Goal: Task Accomplishment & Management: Manage account settings

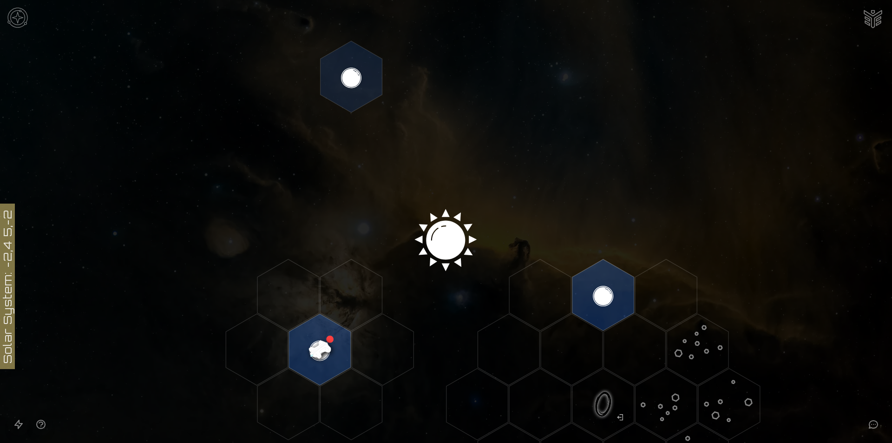
scroll to position [186, 0]
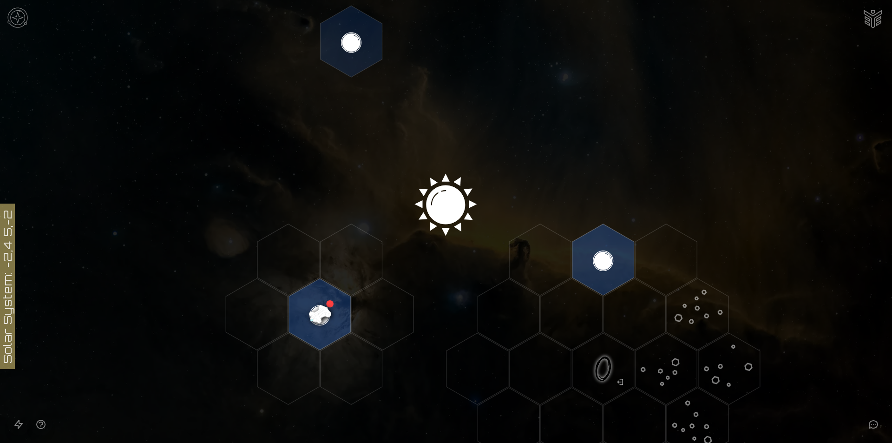
click at [438, 207] on icon at bounding box center [446, 205] width 892 height 782
click at [363, 245] on polygon "Hex at coordinates -2,1, clickable" at bounding box center [352, 260] width 62 height 72
click at [365, 270] on polygon "Hex at coordinates -2,1, clickable" at bounding box center [352, 260] width 62 height 72
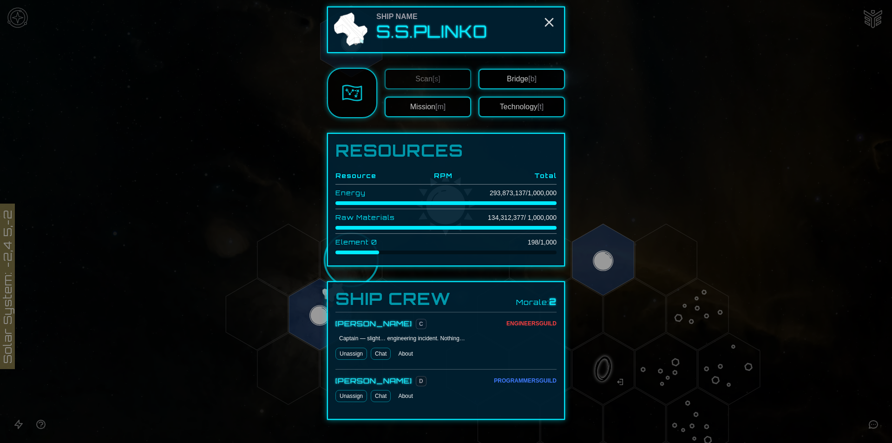
scroll to position [0, 0]
click at [525, 82] on button "Bridge [b]" at bounding box center [521, 80] width 86 height 20
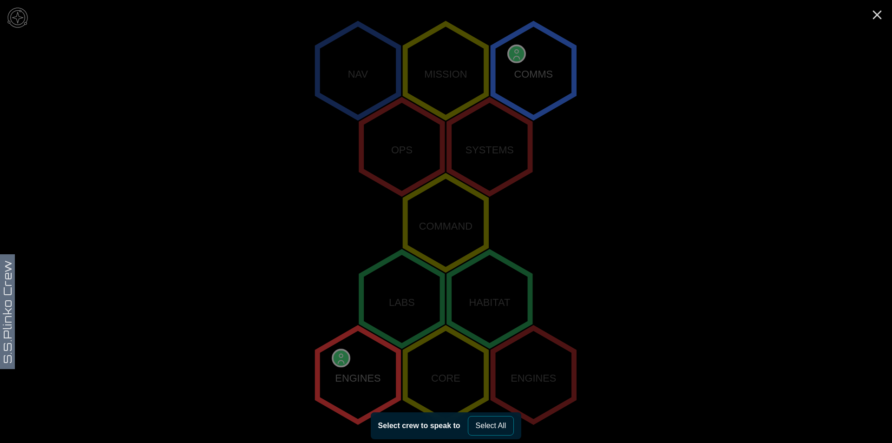
scroll to position [169, 0]
click at [878, 13] on icon "Close" at bounding box center [877, 14] width 15 height 15
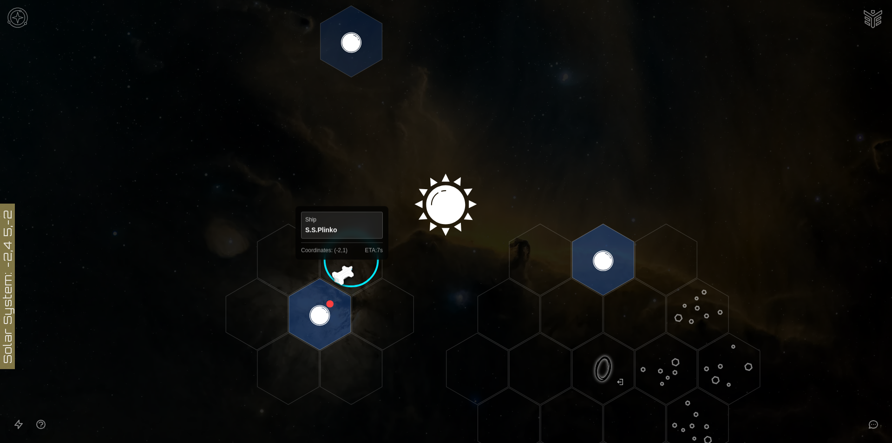
click at [342, 268] on polygon "Hex at coordinates -2,1, clickable" at bounding box center [352, 260] width 62 height 72
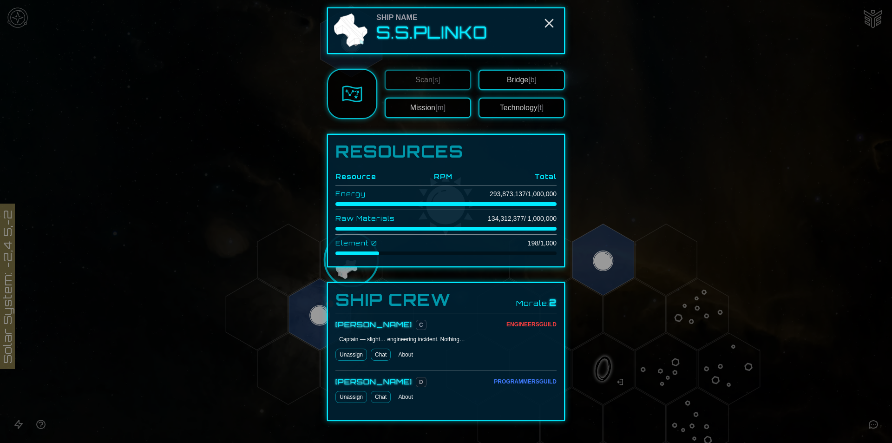
click at [426, 108] on button "Mission [m]" at bounding box center [428, 108] width 86 height 20
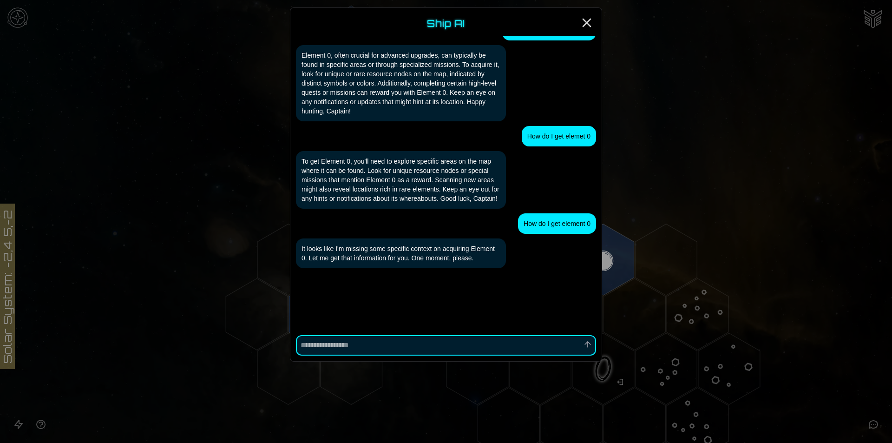
scroll to position [889, 0]
click at [589, 23] on icon "Close" at bounding box center [586, 22] width 15 height 15
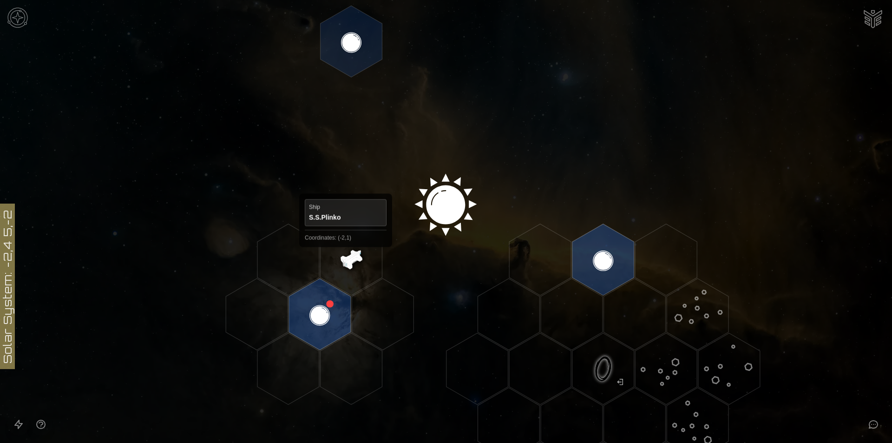
click at [347, 256] on polygon "Hex at coordinates -2,1, clickable" at bounding box center [352, 260] width 62 height 72
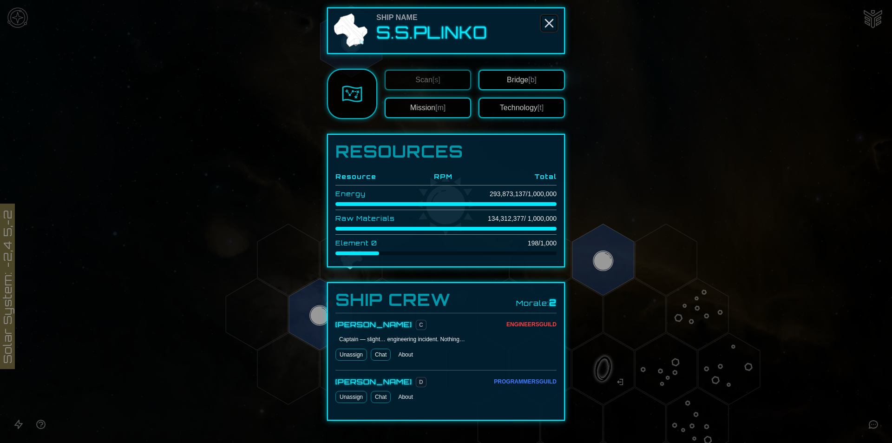
click at [542, 18] on icon "Close" at bounding box center [549, 23] width 15 height 15
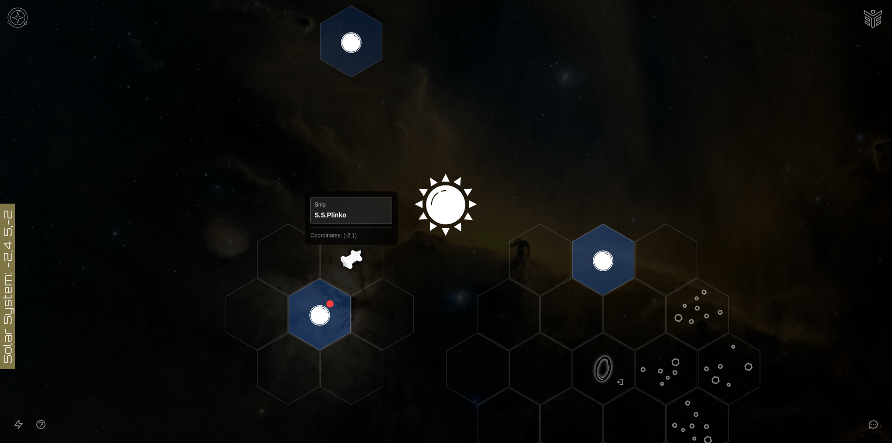
click at [351, 253] on polygon "Hex at coordinates -2,1, clickable" at bounding box center [352, 260] width 62 height 72
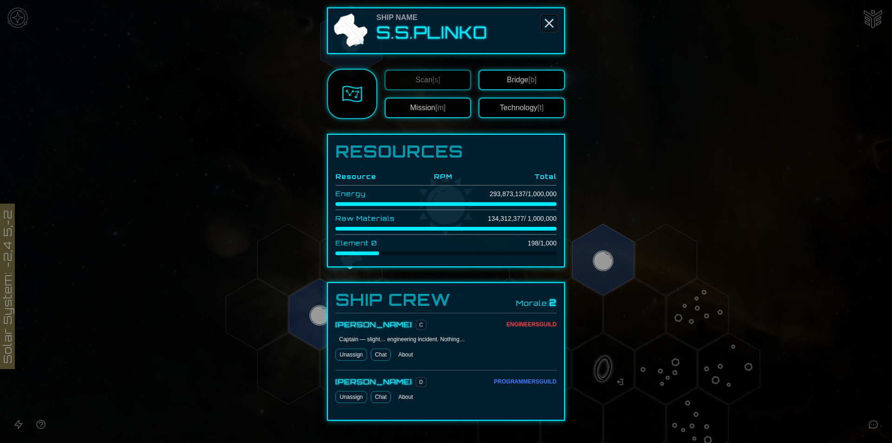
click at [545, 22] on icon "Close" at bounding box center [549, 23] width 15 height 15
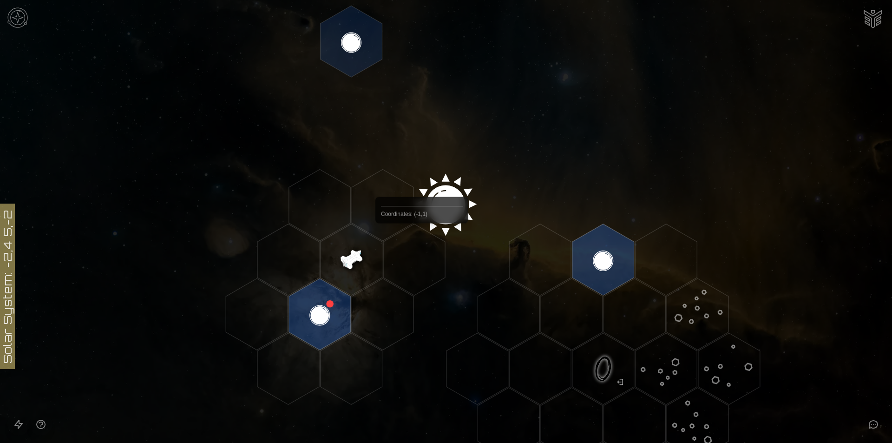
click at [422, 246] on polygon "Hex at coordinates -1,1, clickable" at bounding box center [414, 260] width 62 height 72
click at [418, 255] on polygon "Hex at coordinates -1,1, clickable" at bounding box center [414, 260] width 62 height 72
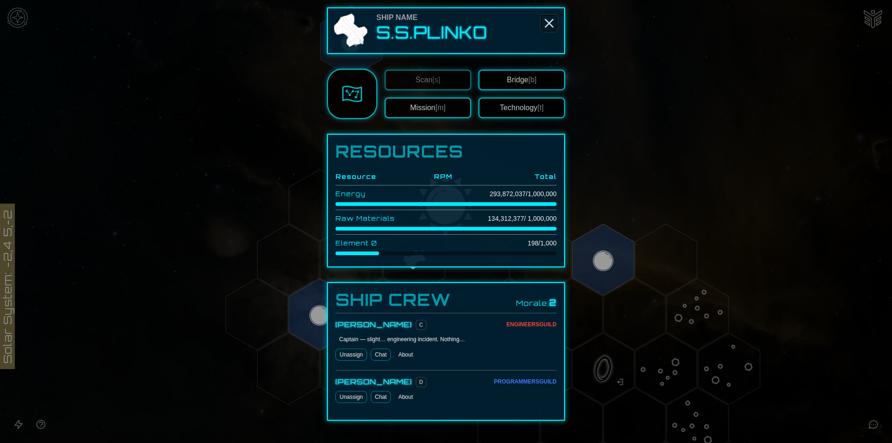
click at [545, 21] on line "Close" at bounding box center [548, 23] width 7 height 7
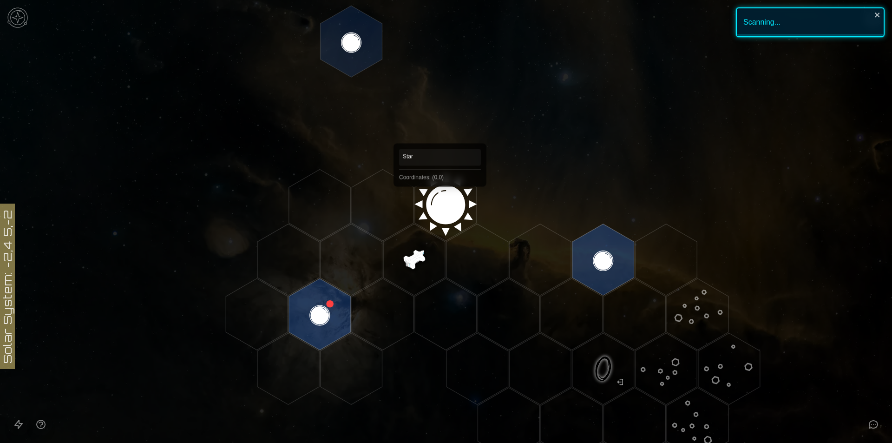
click at [440, 200] on polygon "Hex at coordinates 0,0, clickable" at bounding box center [446, 205] width 62 height 72
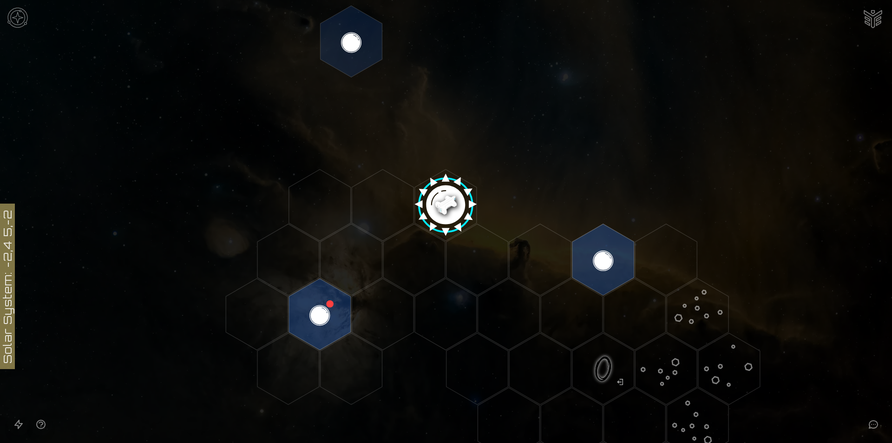
click at [441, 194] on image at bounding box center [445, 201] width 73 height 73
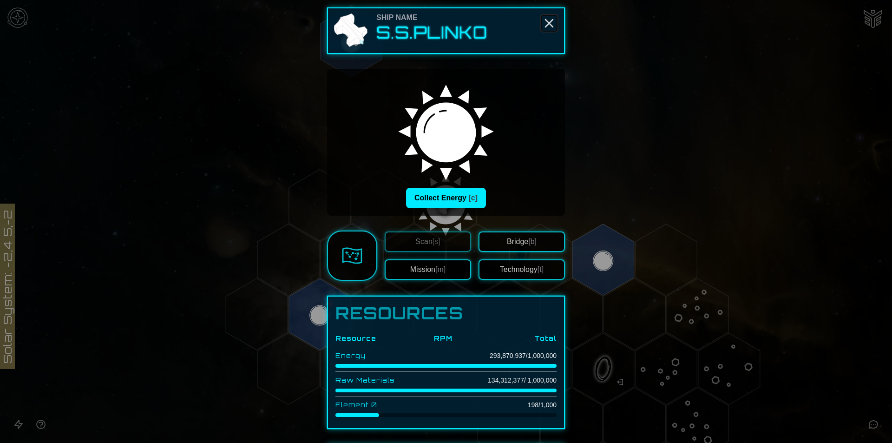
click at [547, 20] on icon "Close" at bounding box center [549, 23] width 15 height 15
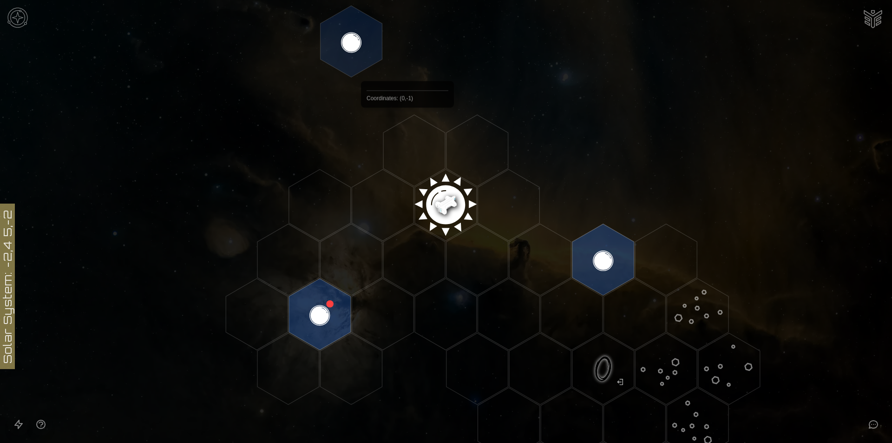
click at [407, 129] on polygon "Hex at coordinates 0,-1, clickable" at bounding box center [414, 151] width 62 height 72
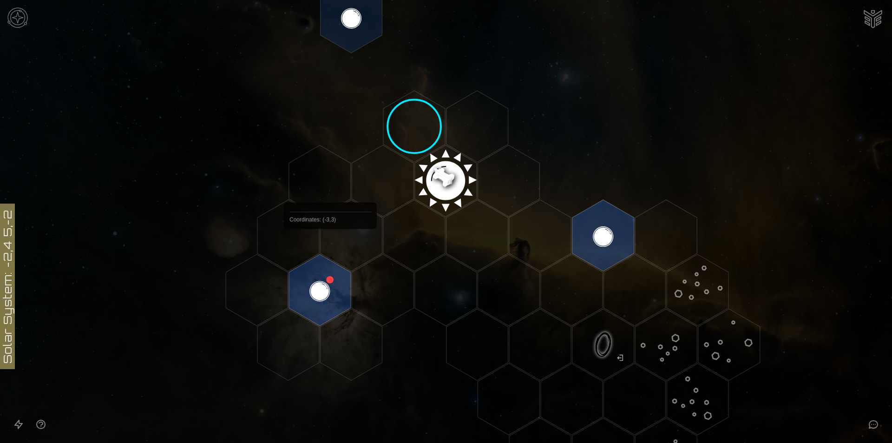
scroll to position [186, 0]
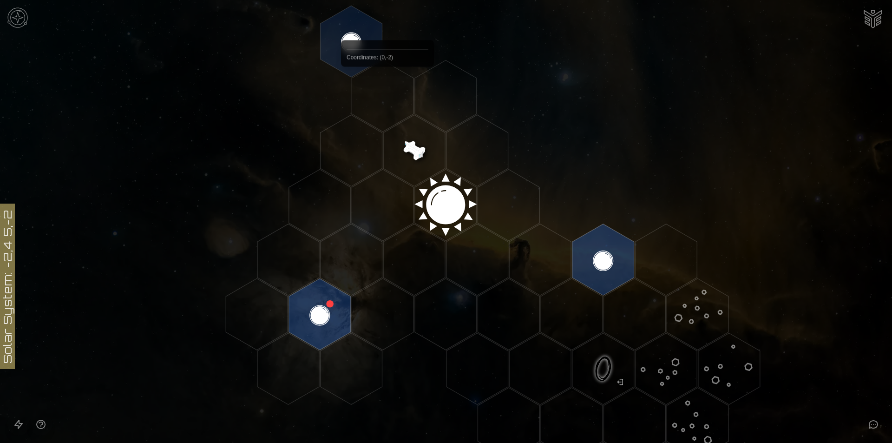
click at [387, 90] on polygon "Hex at coordinates 0,-2, clickable" at bounding box center [383, 96] width 62 height 72
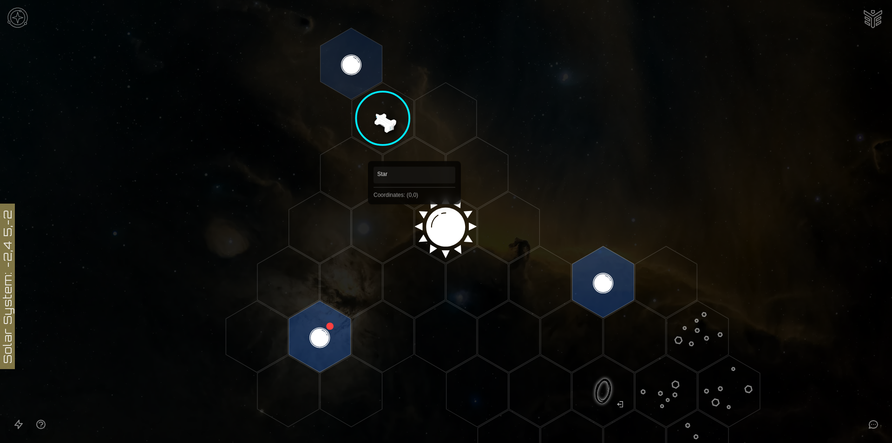
scroll to position [310, 0]
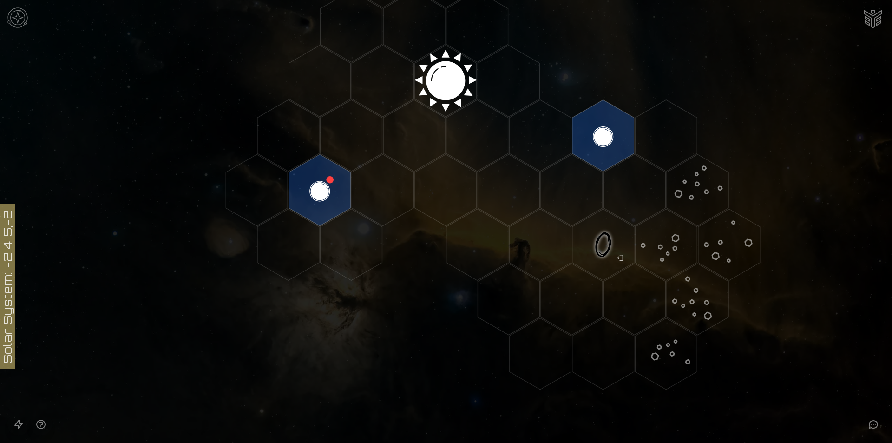
click at [673, 367] on polygon "Hex at coordinates 1,5, clickable" at bounding box center [666, 354] width 62 height 72
click at [319, 183] on polygon "Hex at coordinates -3,2, clickable" at bounding box center [320, 190] width 62 height 72
click at [320, 187] on image at bounding box center [319, 190] width 73 height 73
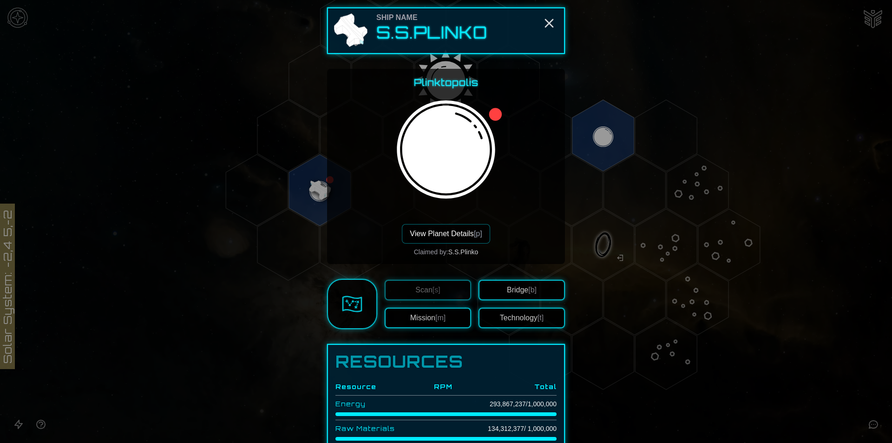
click at [436, 235] on button "View Planet Details [p]" at bounding box center [446, 234] width 88 height 20
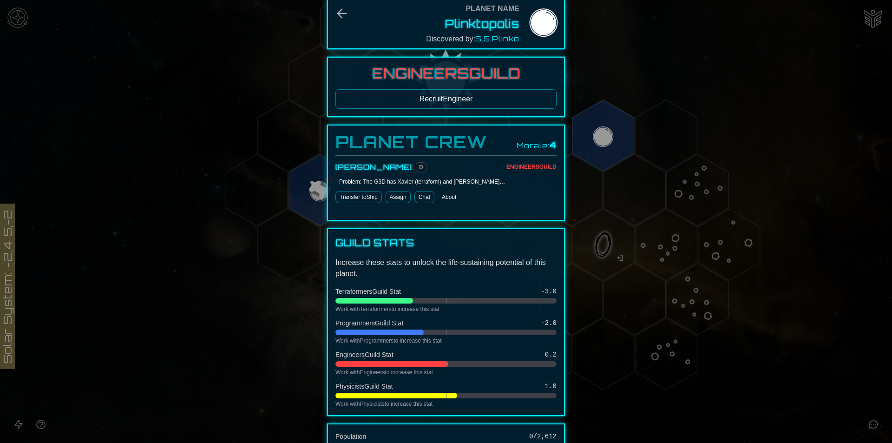
scroll to position [0, 0]
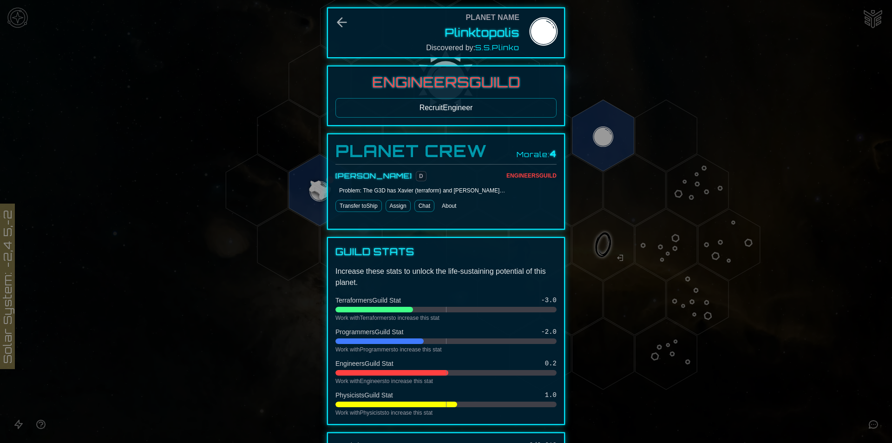
click at [418, 205] on link "Chat" at bounding box center [424, 206] width 20 height 12
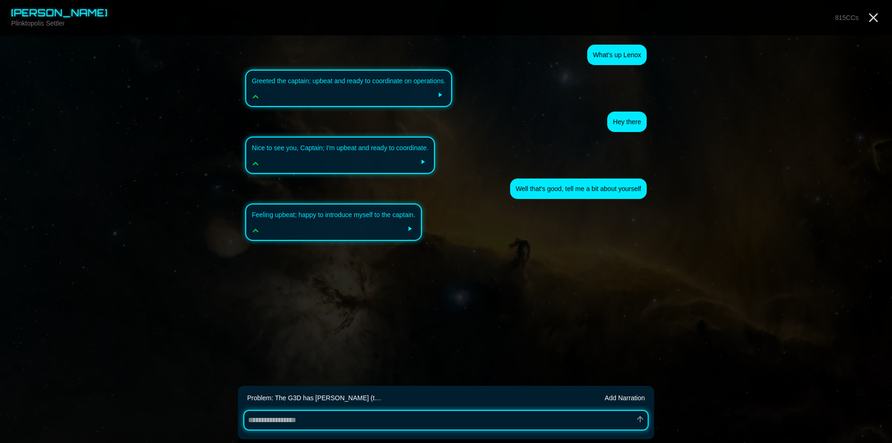
click at [339, 419] on textarea at bounding box center [445, 420] width 405 height 20
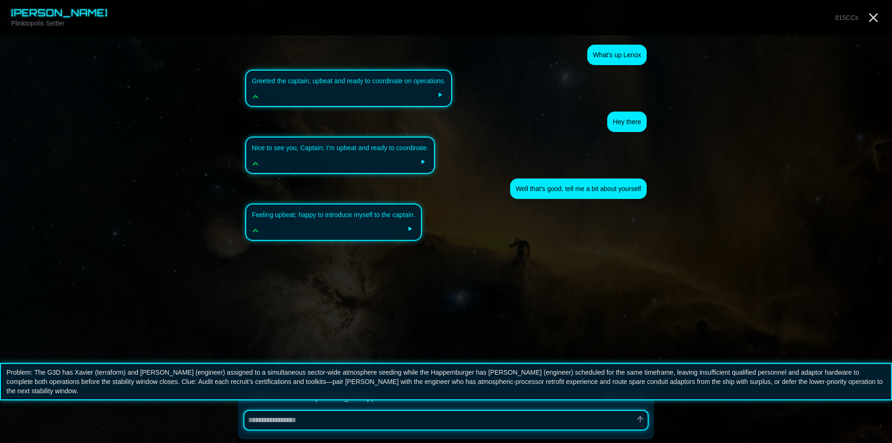
type textarea "*"
type textarea "**"
type textarea "*"
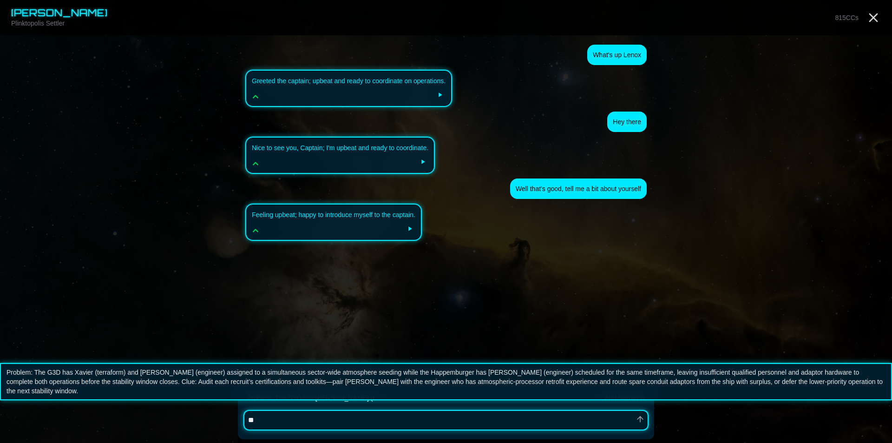
type textarea "***"
type textarea "*"
type textarea "****"
type textarea "*"
type textarea "****"
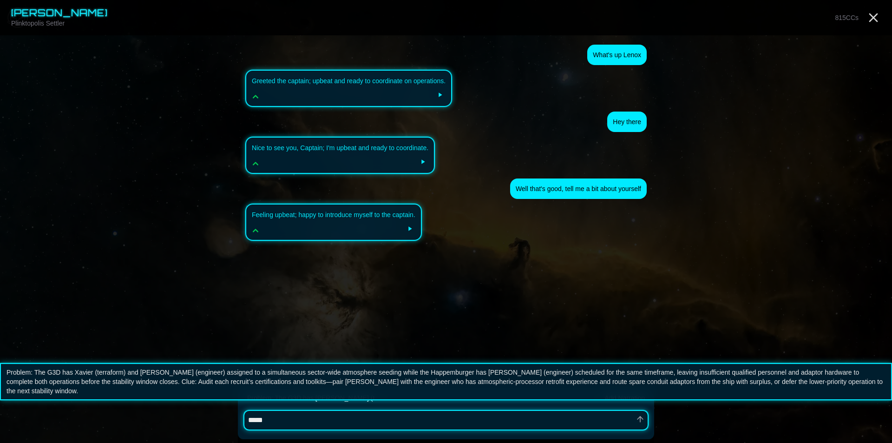
type textarea "*"
type textarea "******"
type textarea "*"
type textarea "*******"
type textarea "*"
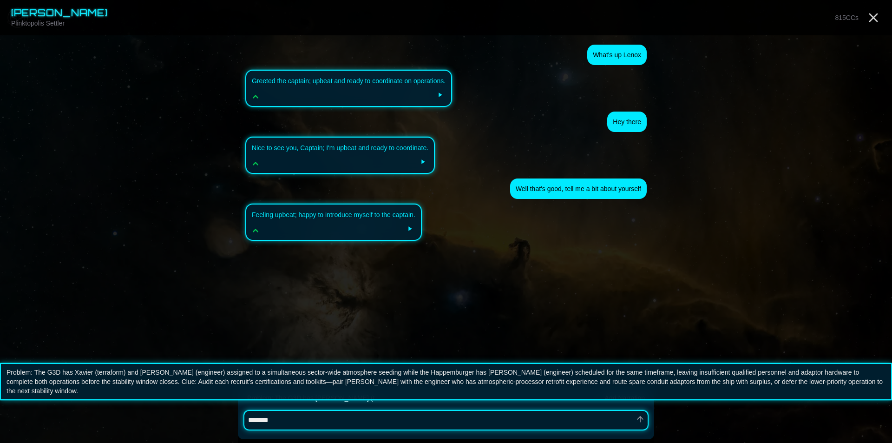
type textarea "********"
type textarea "*"
type textarea "*********"
type textarea "*"
type textarea "**********"
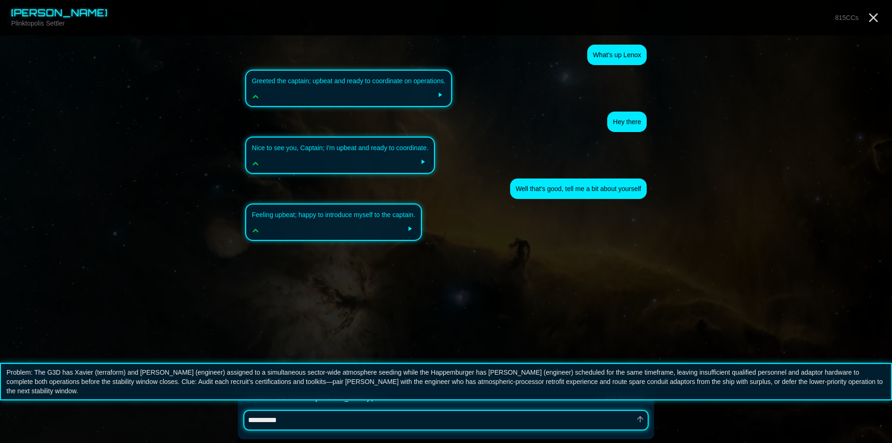
type textarea "*"
type textarea "**********"
type textarea "*"
type textarea "**********"
type textarea "*"
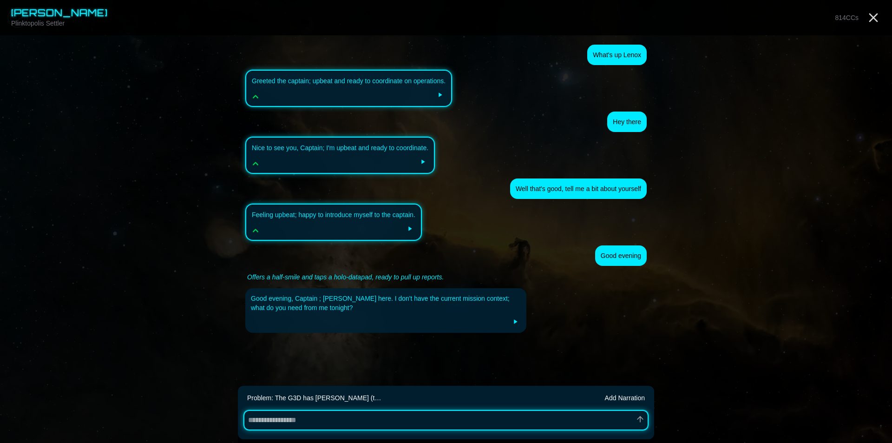
click at [519, 322] on button at bounding box center [515, 321] width 11 height 11
type textarea "*"
click at [873, 20] on icon "Close" at bounding box center [873, 17] width 15 height 15
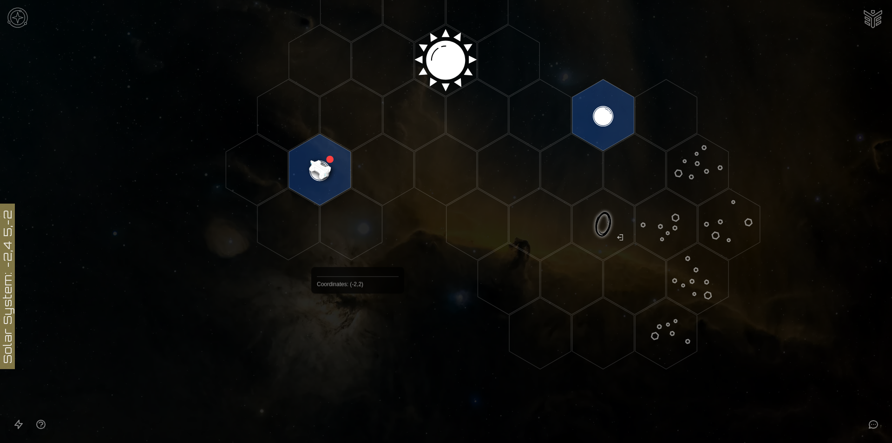
scroll to position [333, 0]
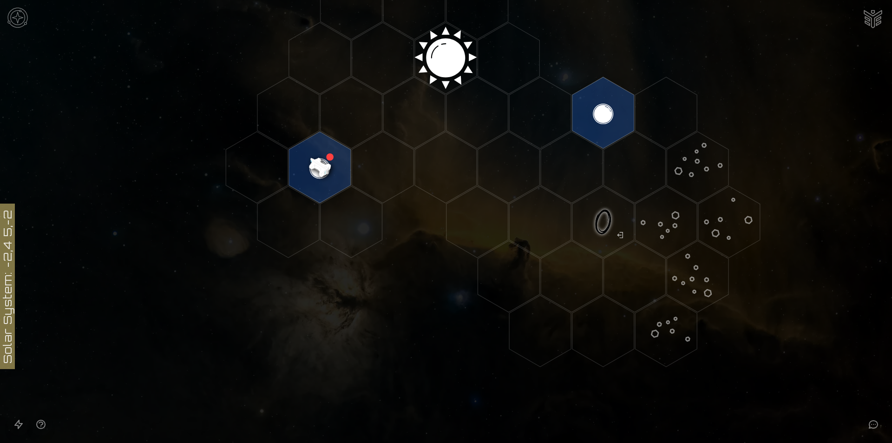
click at [320, 165] on image at bounding box center [319, 167] width 73 height 73
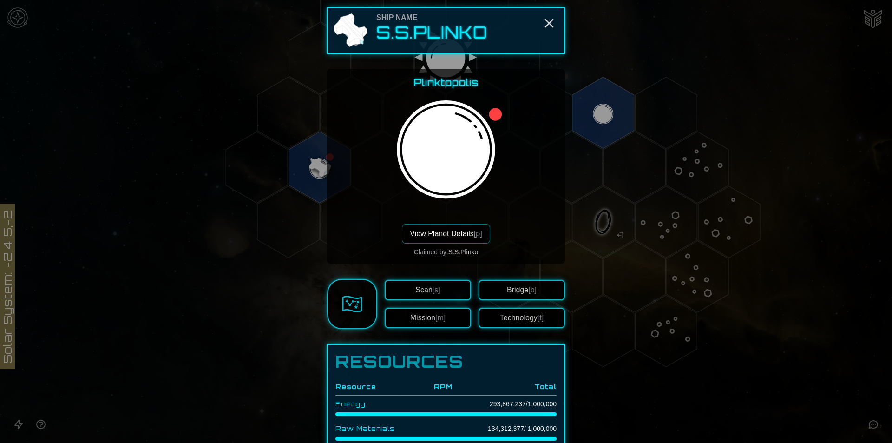
click at [338, 310] on link at bounding box center [352, 304] width 50 height 50
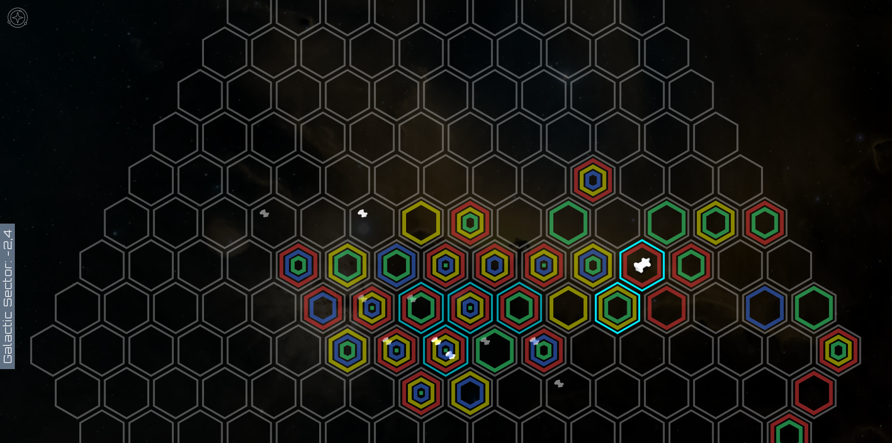
scroll to position [186, 0]
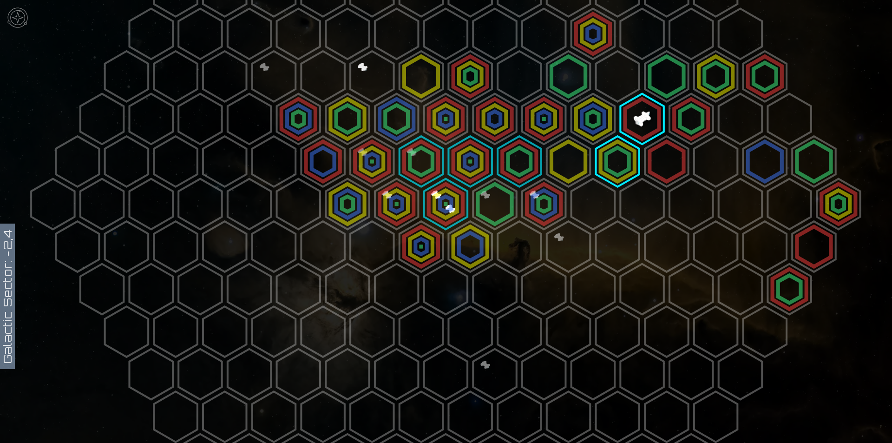
click at [400, 163] on polygon at bounding box center [421, 161] width 43 height 51
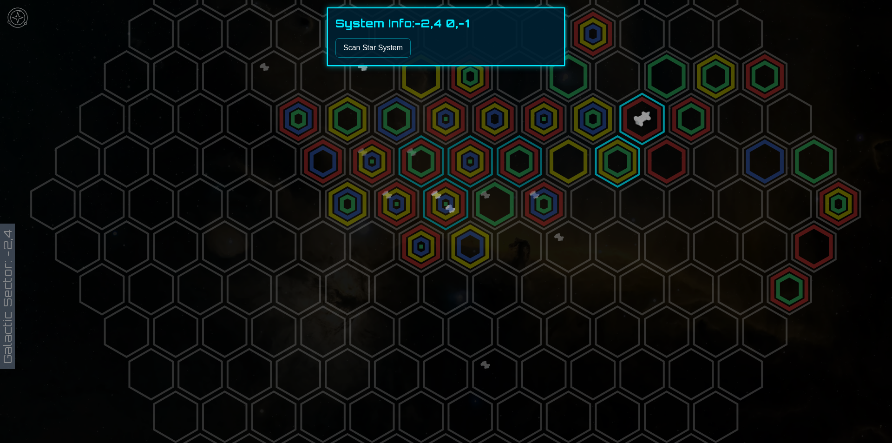
click at [400, 163] on div at bounding box center [446, 221] width 892 height 443
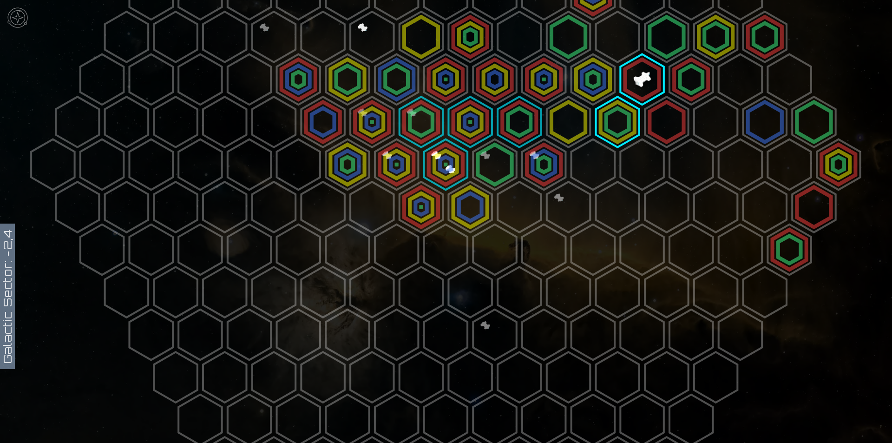
scroll to position [248, 0]
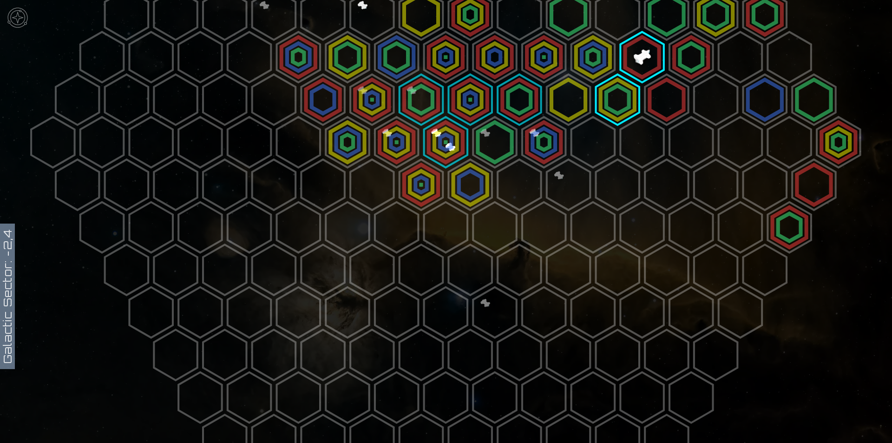
click at [484, 297] on polygon at bounding box center [494, 312] width 43 height 51
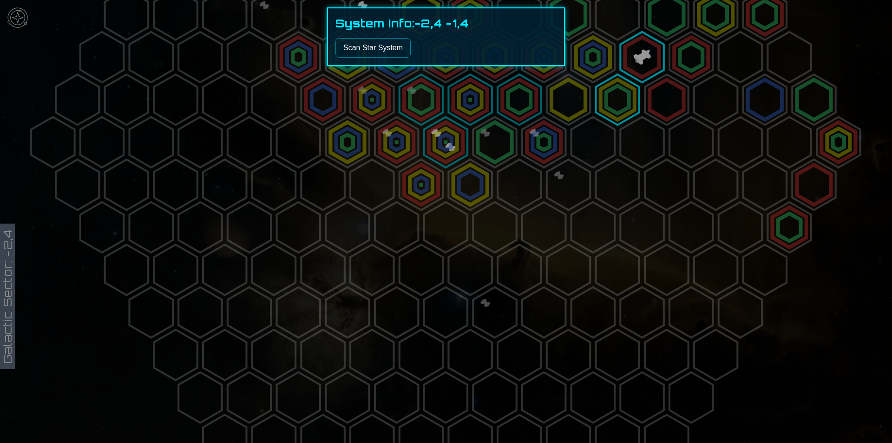
click at [370, 42] on button "Scan Star System" at bounding box center [372, 48] width 75 height 20
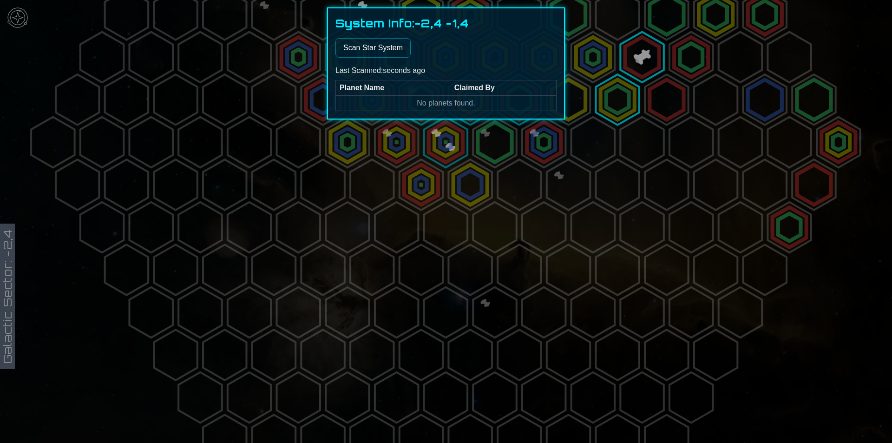
click at [380, 274] on div at bounding box center [446, 221] width 892 height 443
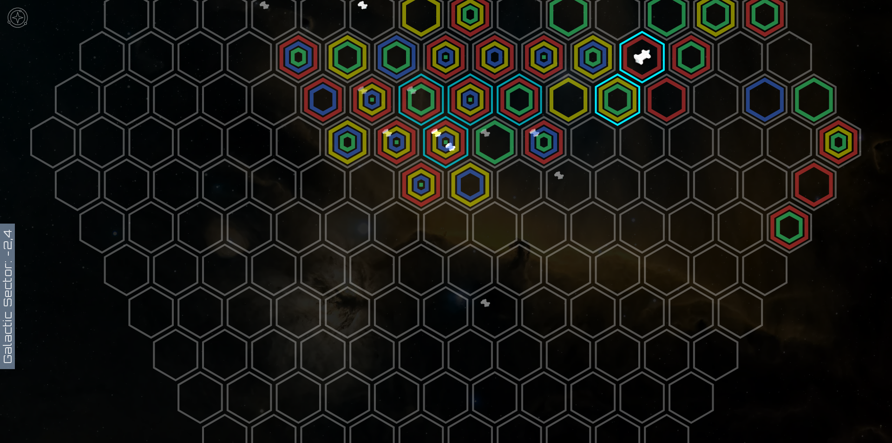
click at [831, 149] on polygon at bounding box center [838, 142] width 43 height 51
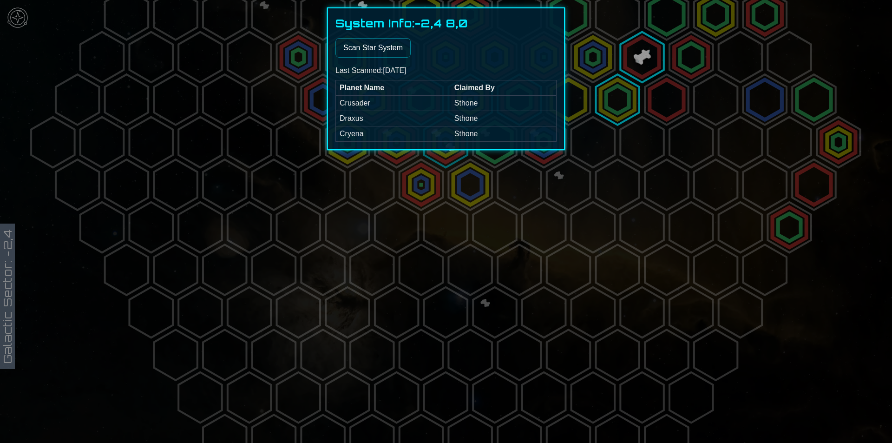
click at [388, 59] on div "System Info: -2,4 8,0 Scan Star System Last Scanned: [DATE] Planet Name Claimed…" at bounding box center [446, 78] width 238 height 143
click at [387, 52] on button "Scan Star System" at bounding box center [372, 48] width 75 height 20
click at [312, 221] on div at bounding box center [446, 221] width 892 height 443
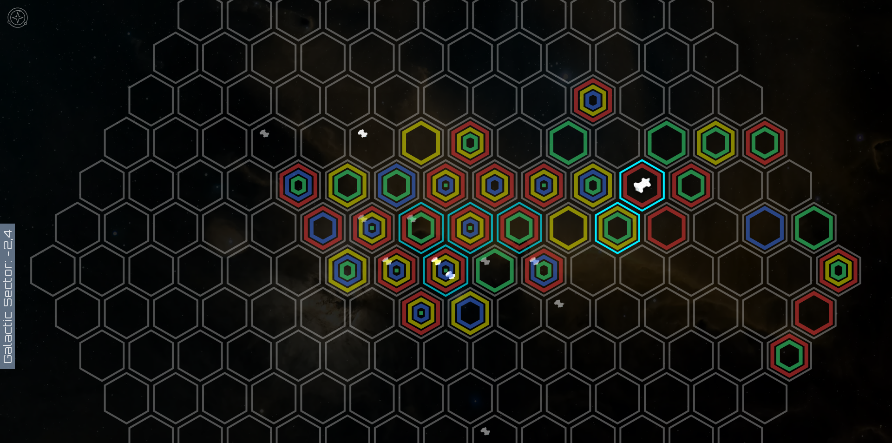
scroll to position [62, 0]
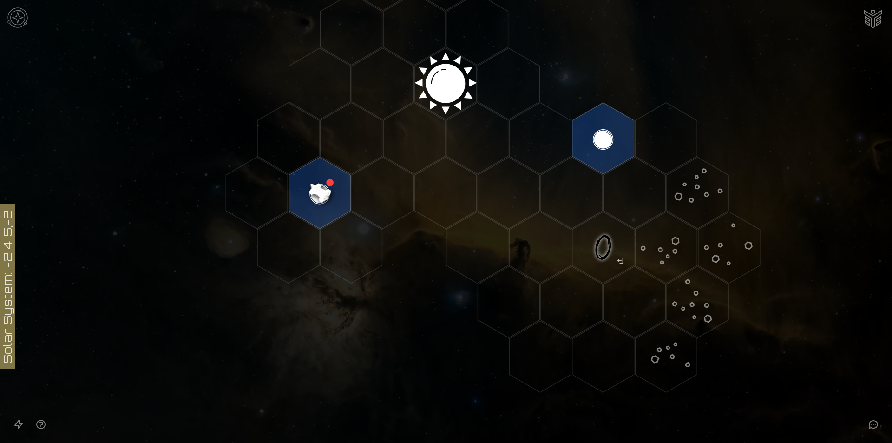
scroll to position [333, 0]
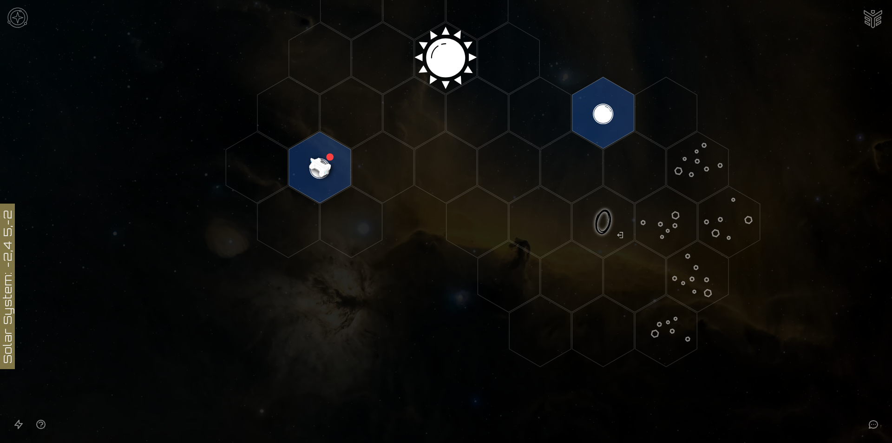
click at [325, 169] on image at bounding box center [319, 167] width 73 height 73
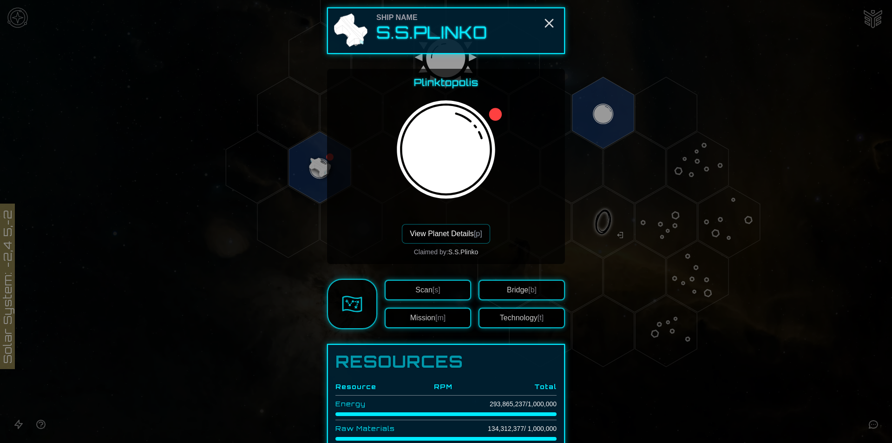
click at [11, 23] on div at bounding box center [446, 221] width 892 height 443
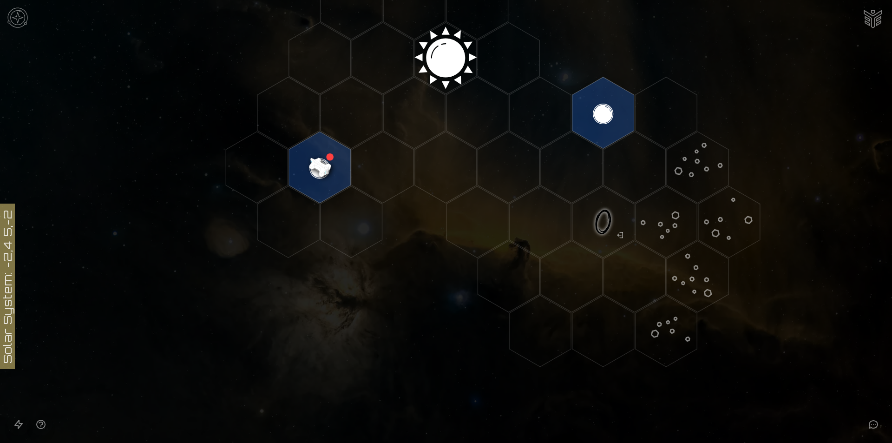
click at [11, 23] on img at bounding box center [18, 18] width 28 height 28
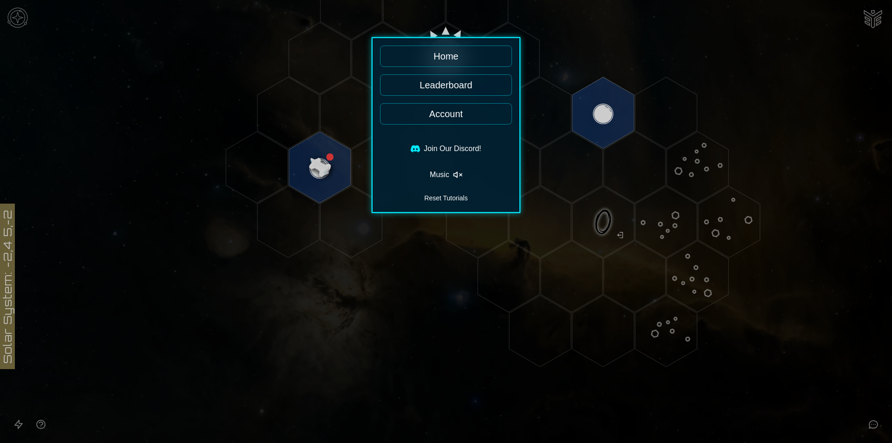
click at [450, 196] on button "Reset Tutorials" at bounding box center [446, 197] width 132 height 13
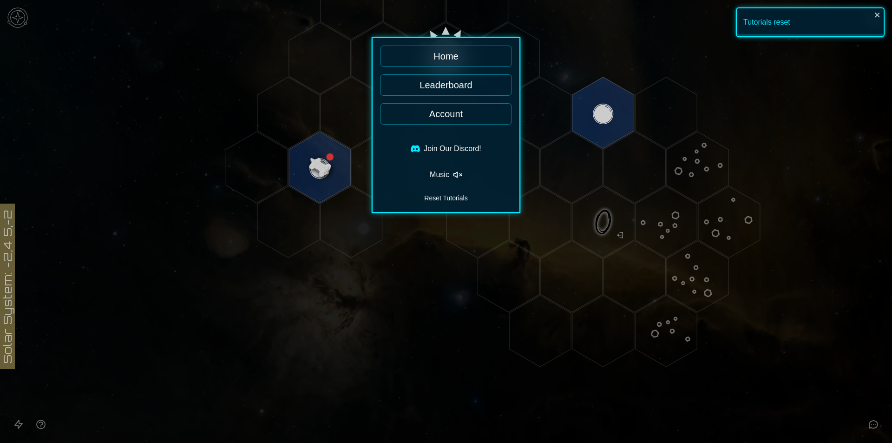
click at [258, 95] on div at bounding box center [446, 221] width 892 height 443
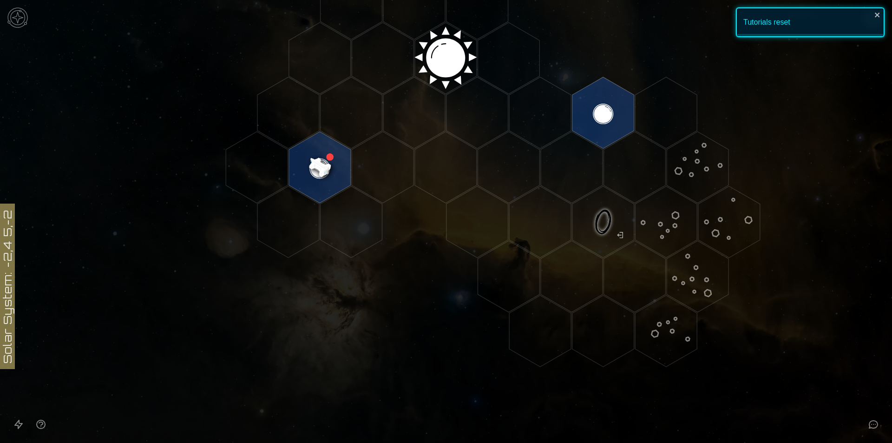
click at [312, 155] on image at bounding box center [319, 167] width 73 height 73
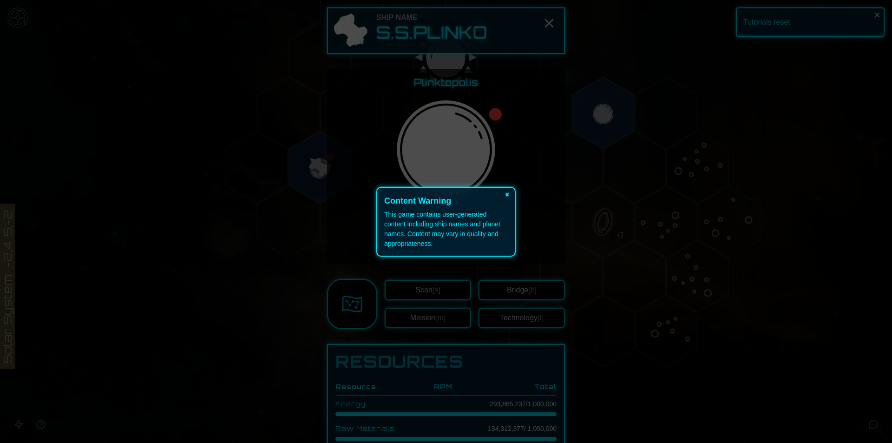
click at [505, 194] on button "×" at bounding box center [507, 194] width 15 height 13
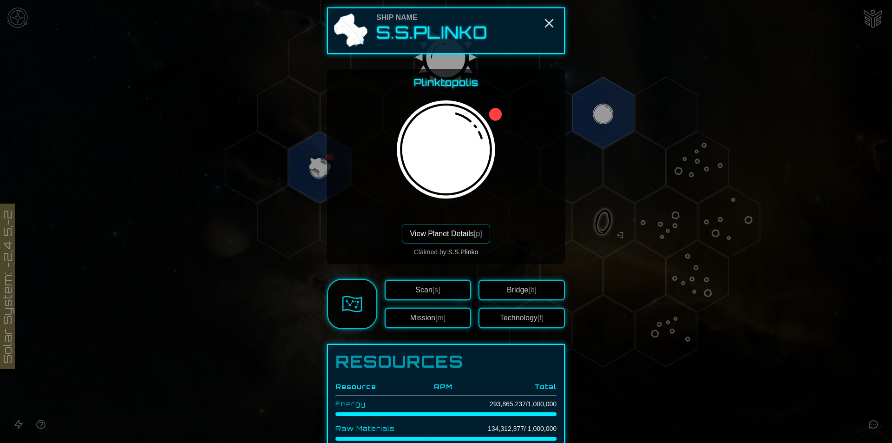
click at [523, 292] on button "Bridge [b]" at bounding box center [521, 290] width 86 height 20
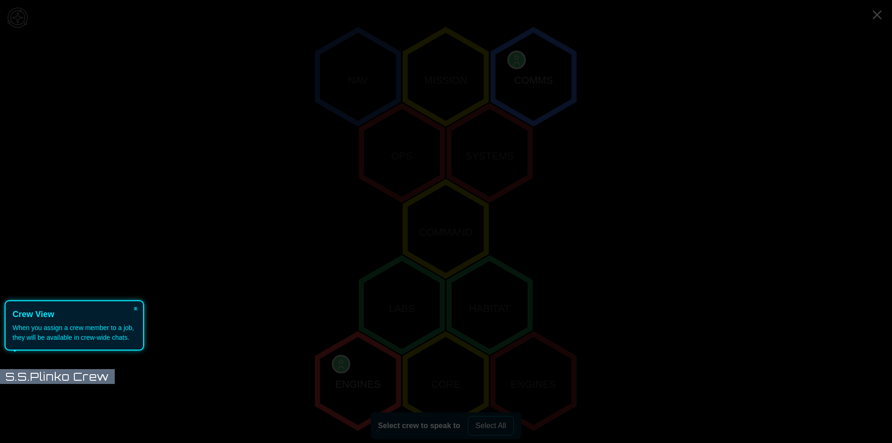
scroll to position [169, 0]
click at [184, 308] on icon at bounding box center [443, 221] width 897 height 443
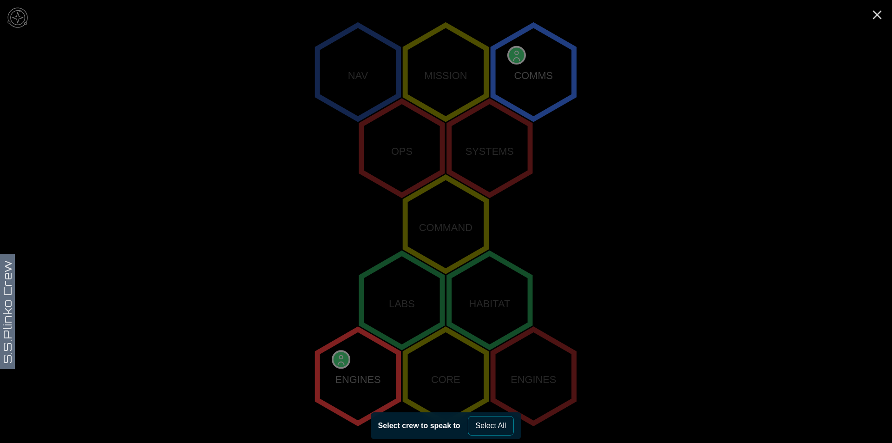
click at [537, 71] on polygon "2,-2" at bounding box center [533, 72] width 81 height 94
click at [871, 15] on icon "Close" at bounding box center [877, 14] width 15 height 15
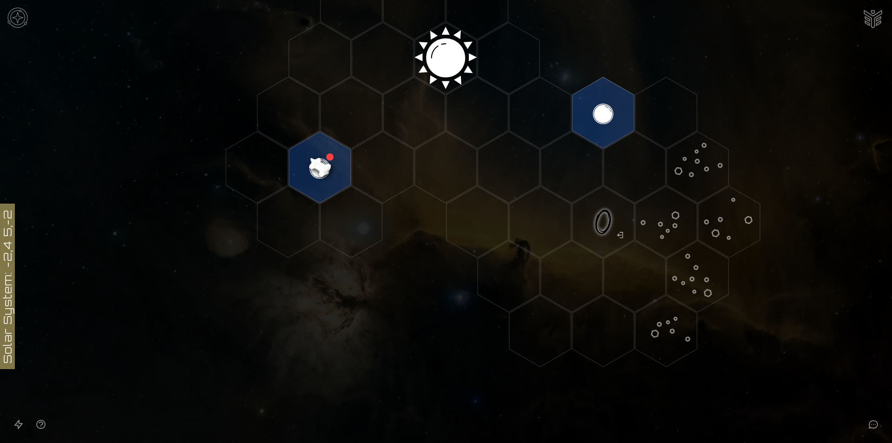
click at [318, 164] on image at bounding box center [319, 167] width 73 height 73
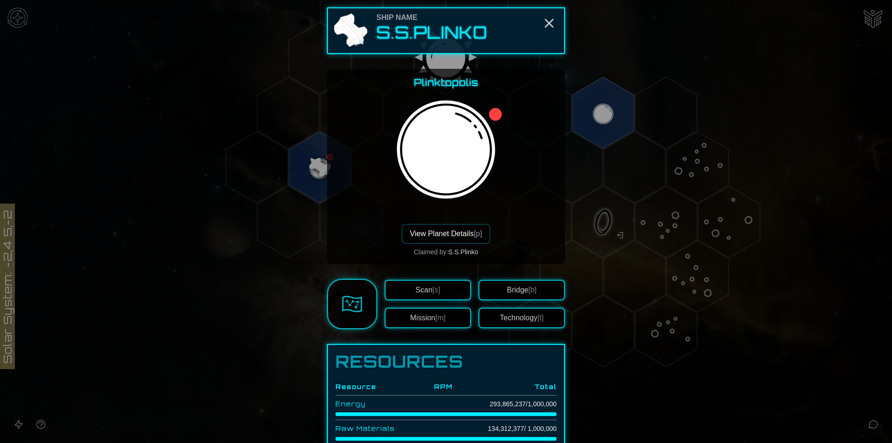
click at [415, 322] on button "Mission [m]" at bounding box center [428, 318] width 86 height 20
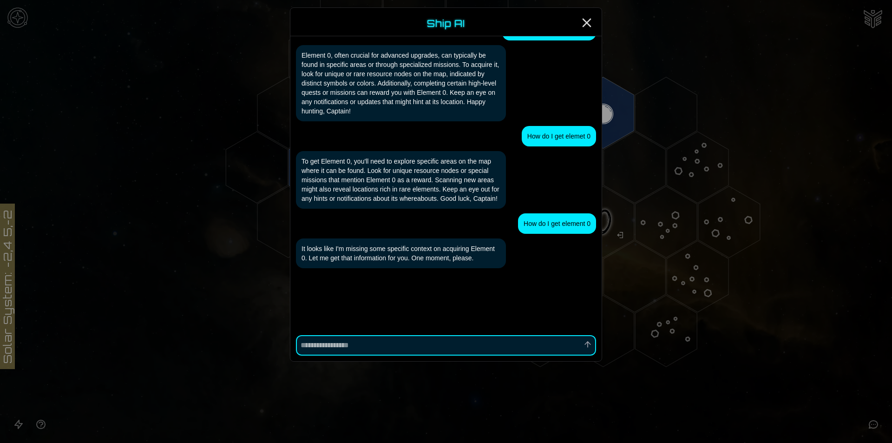
scroll to position [889, 0]
click at [588, 20] on icon "Close" at bounding box center [586, 22] width 15 height 15
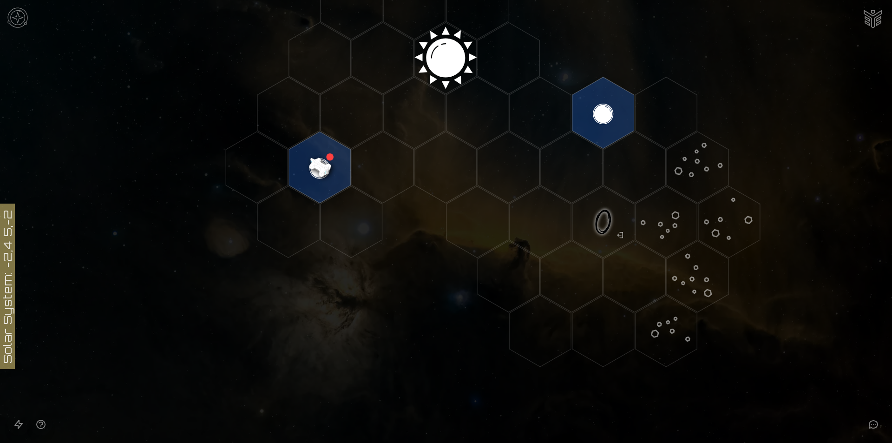
click at [331, 156] on image at bounding box center [319, 167] width 73 height 73
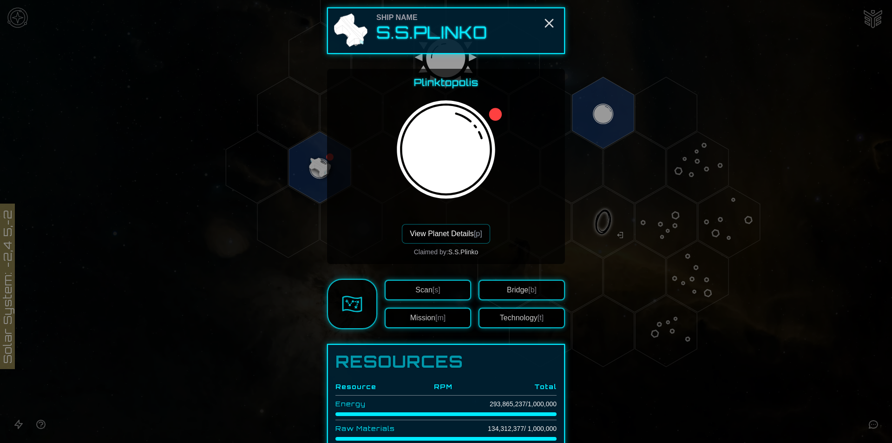
click at [497, 323] on button "Technology [t]" at bounding box center [521, 318] width 86 height 20
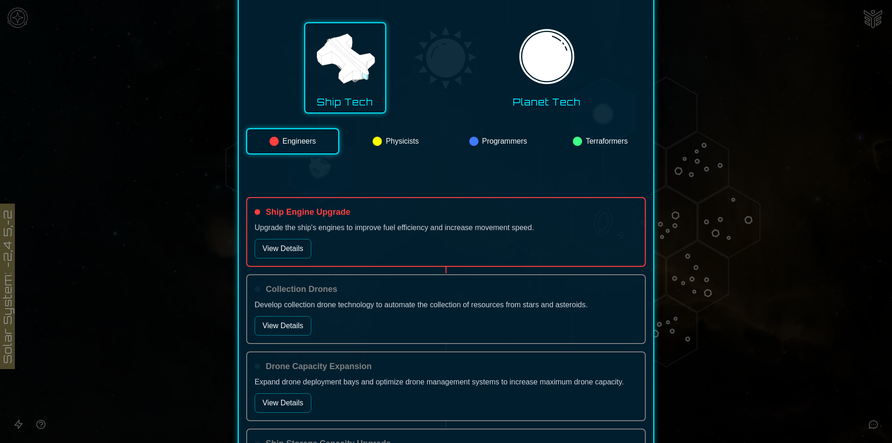
scroll to position [124, 0]
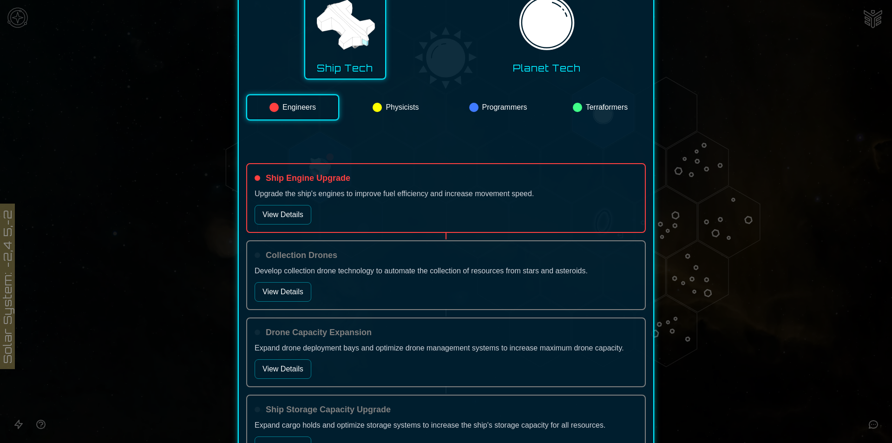
click at [390, 109] on button "Physicists" at bounding box center [395, 107] width 91 height 26
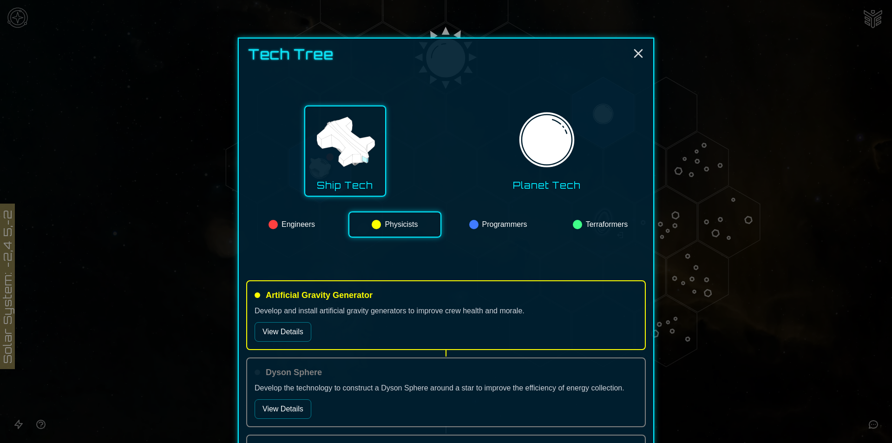
scroll to position [0, 0]
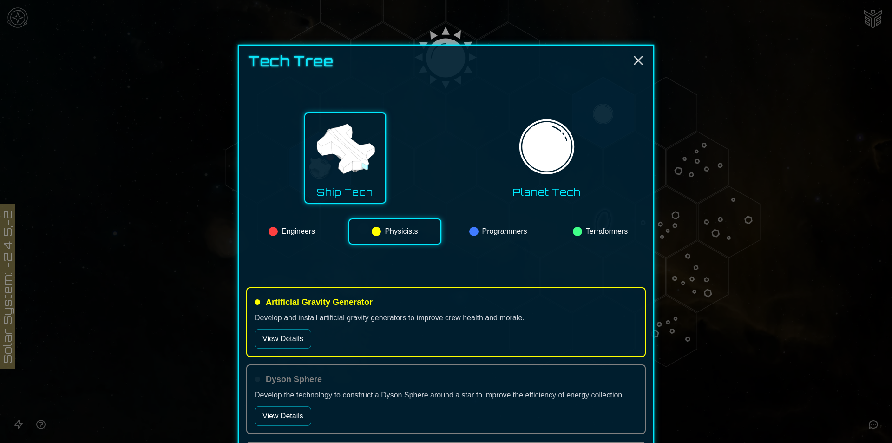
click at [493, 231] on button "Programmers" at bounding box center [497, 231] width 91 height 26
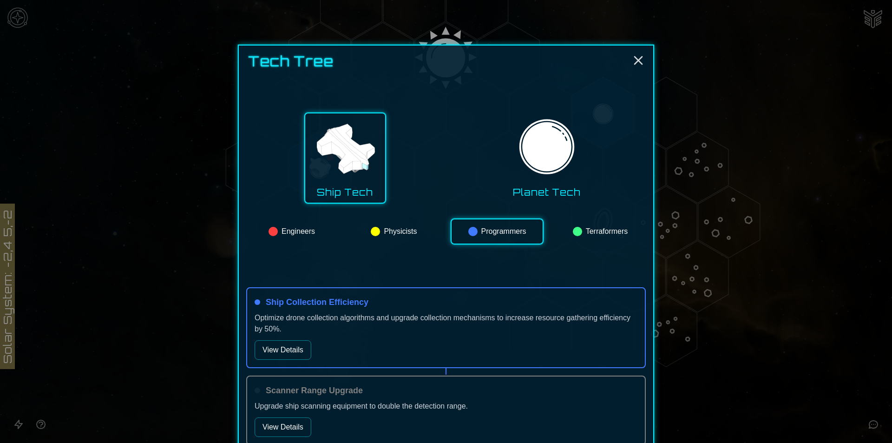
click at [299, 347] on button "View Details" at bounding box center [283, 350] width 57 height 20
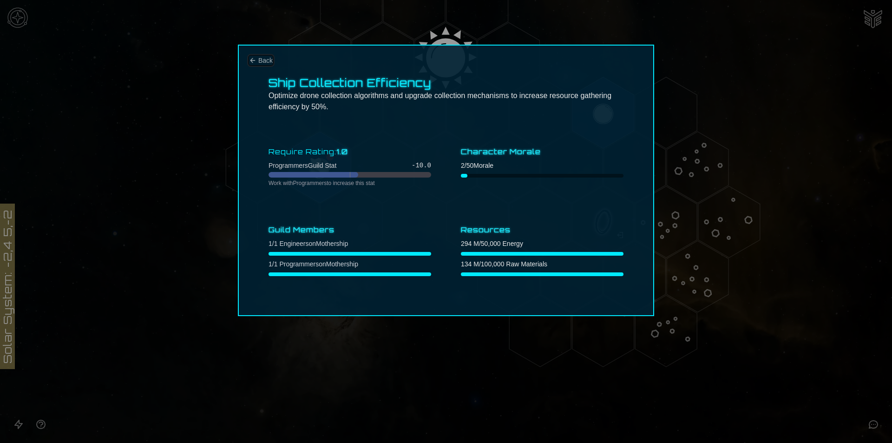
click at [269, 60] on span "Back" at bounding box center [265, 60] width 14 height 9
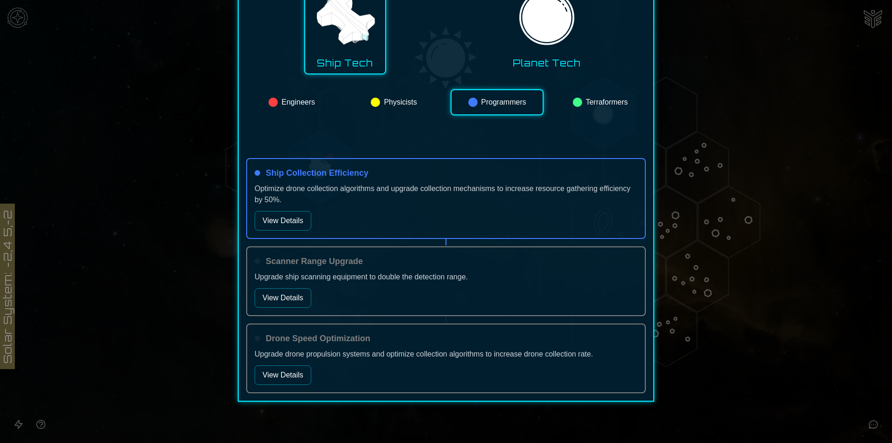
scroll to position [132, 0]
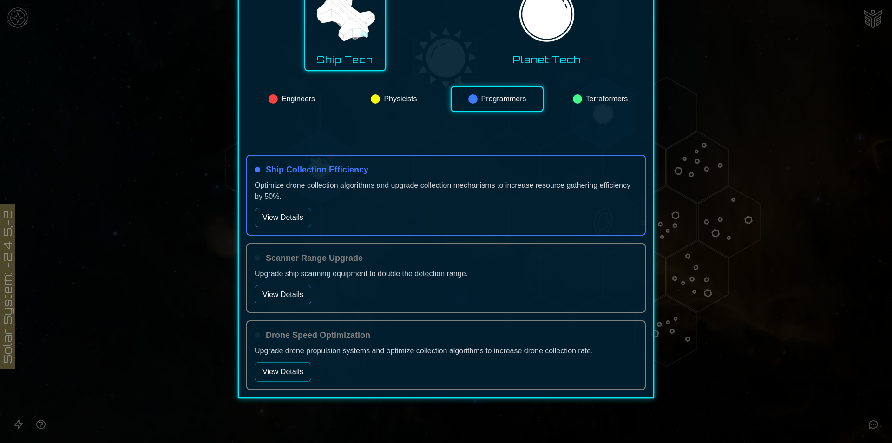
click at [278, 292] on button "View Details" at bounding box center [283, 295] width 57 height 20
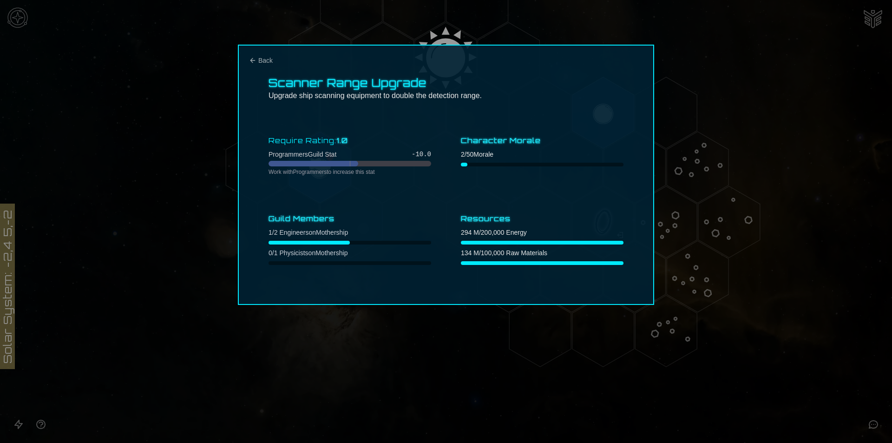
click at [258, 55] on div "Scanner Range Upgrade Upgrade ship scanning equipment to double the detection r…" at bounding box center [446, 175] width 416 height 260
click at [257, 60] on button "Back" at bounding box center [261, 60] width 24 height 9
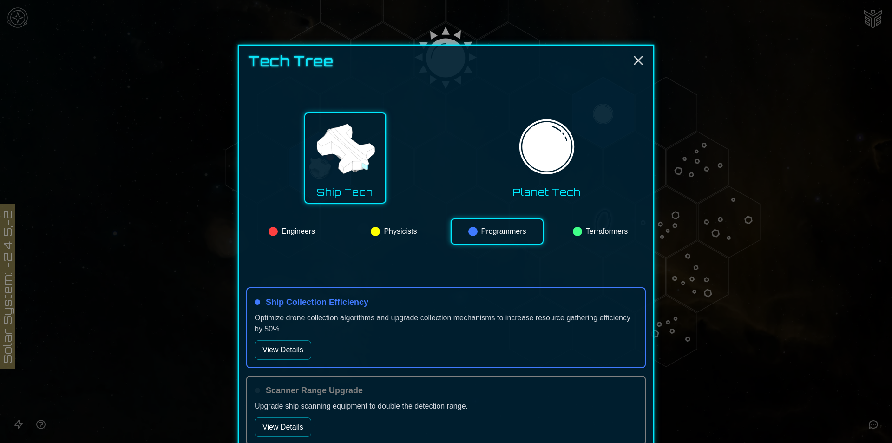
click at [275, 235] on button "Engineers" at bounding box center [291, 231] width 91 height 26
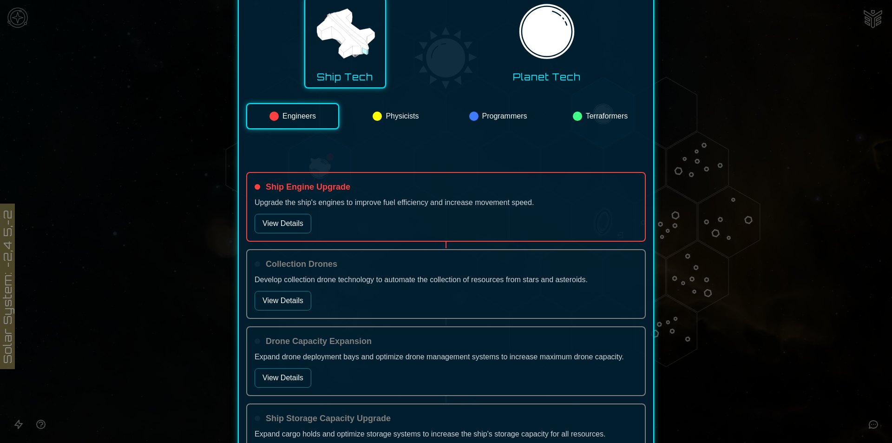
scroll to position [124, 0]
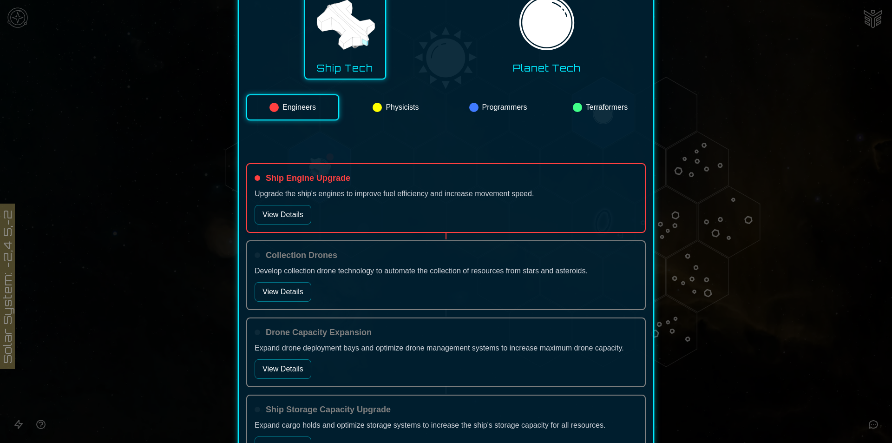
click at [282, 217] on button "View Details" at bounding box center [283, 215] width 57 height 20
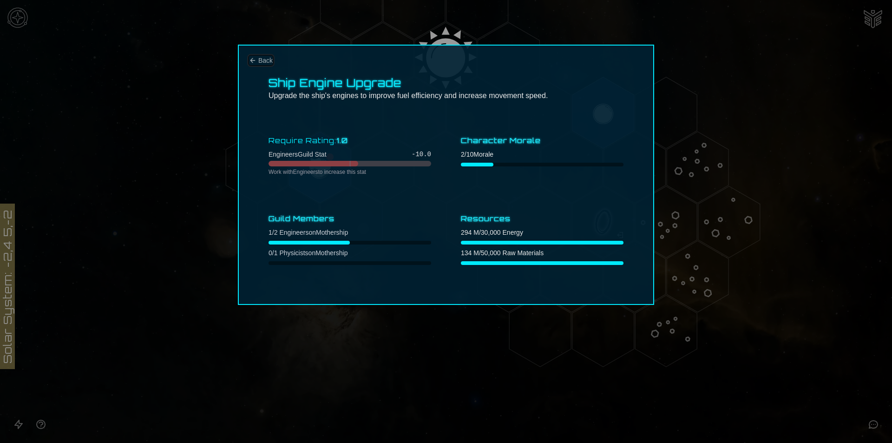
click at [262, 63] on span "Back" at bounding box center [265, 60] width 14 height 9
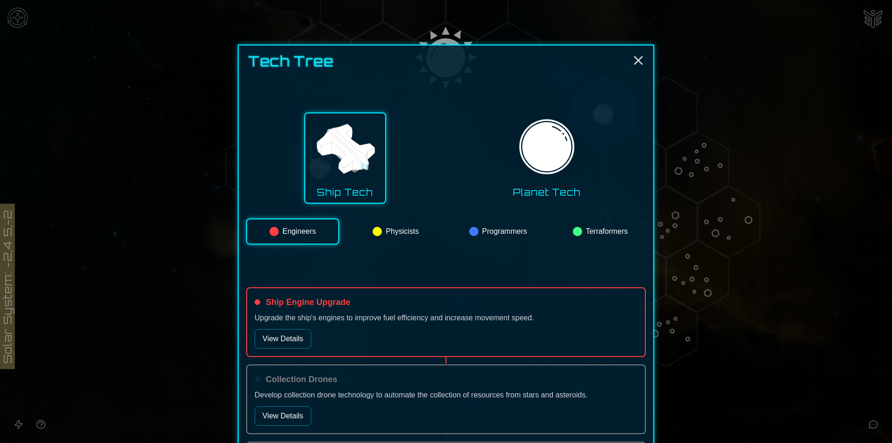
click at [517, 145] on img at bounding box center [546, 149] width 65 height 65
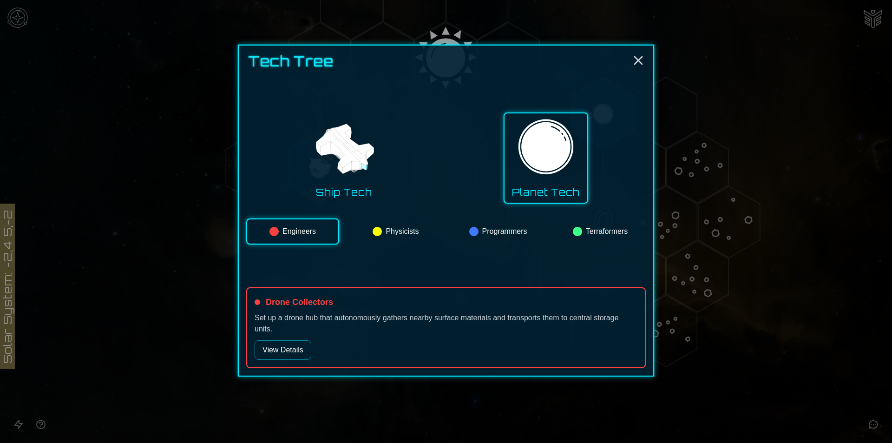
click at [351, 156] on img at bounding box center [344, 149] width 65 height 65
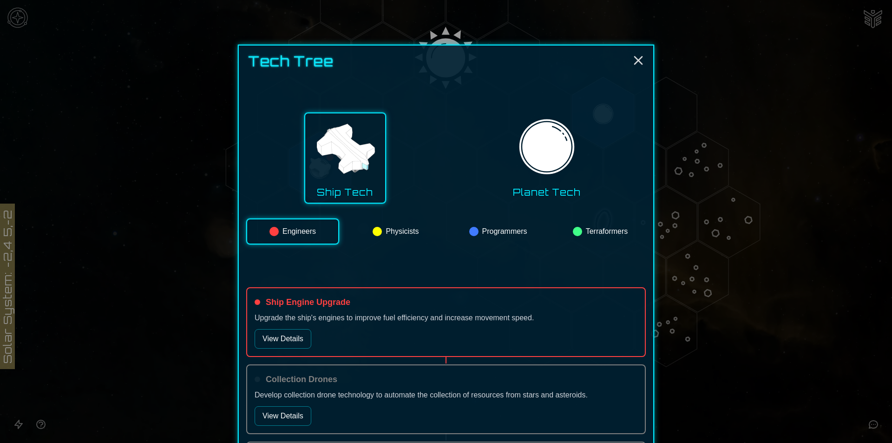
click at [534, 138] on img at bounding box center [546, 149] width 65 height 65
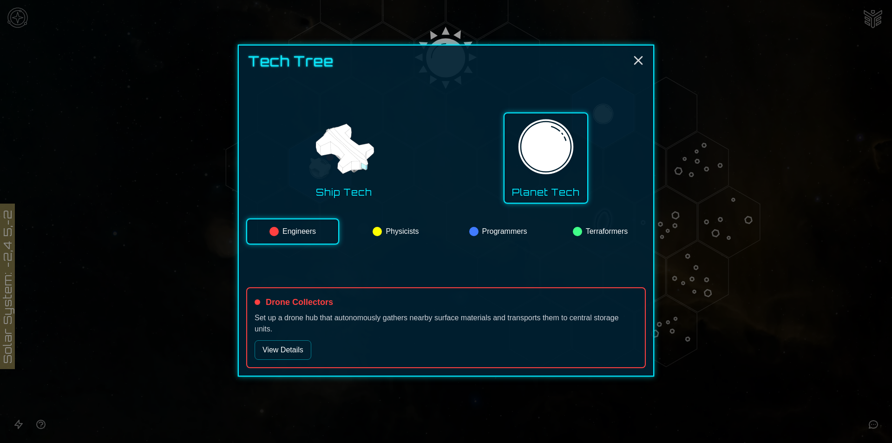
click at [302, 353] on button "View Details" at bounding box center [283, 350] width 57 height 20
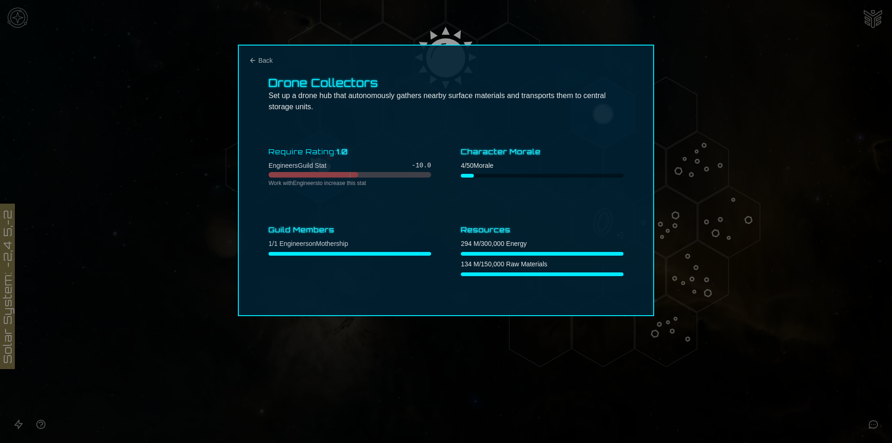
click at [260, 54] on div "Drone Collectors Set up a drone hub that autonomously gathers nearby surface ma…" at bounding box center [446, 180] width 416 height 271
click at [265, 59] on span "Back" at bounding box center [265, 60] width 14 height 9
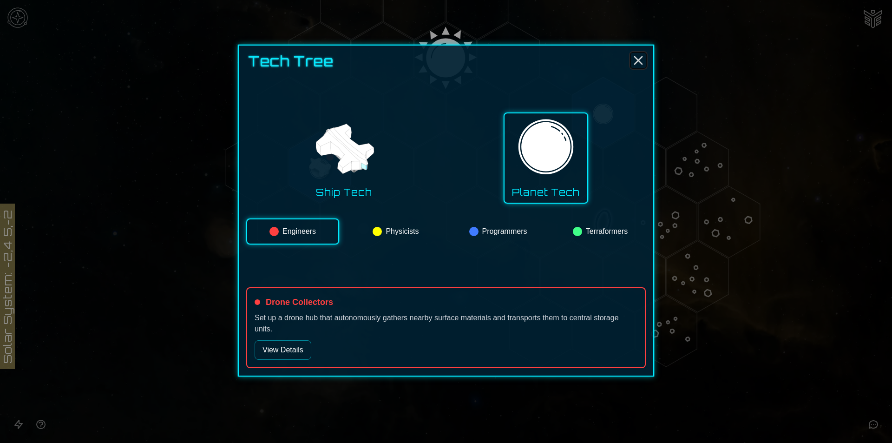
click at [636, 55] on icon "Close" at bounding box center [638, 60] width 15 height 15
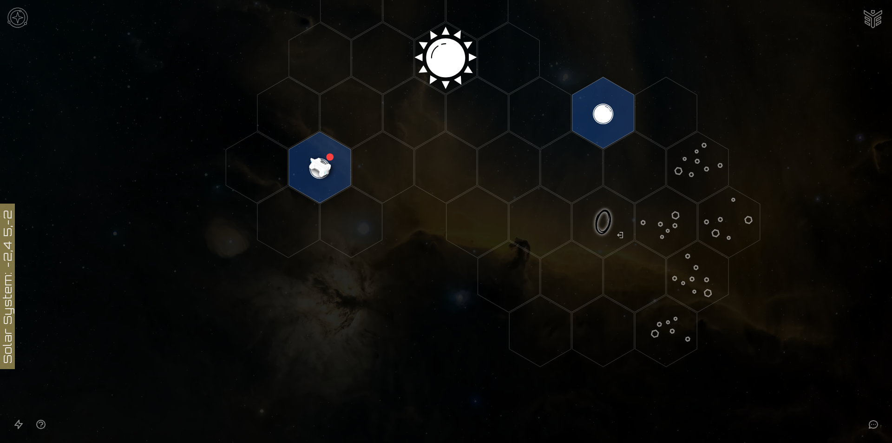
click at [319, 163] on image at bounding box center [319, 167] width 73 height 73
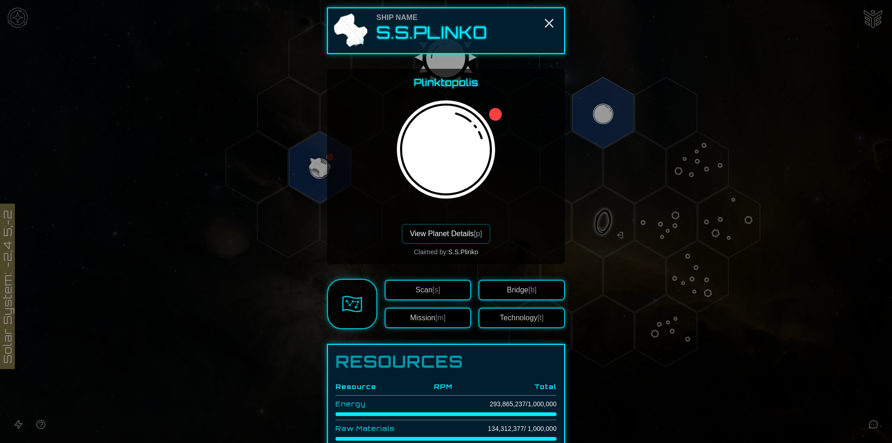
click at [448, 240] on button "View Planet Details [p]" at bounding box center [446, 234] width 88 height 20
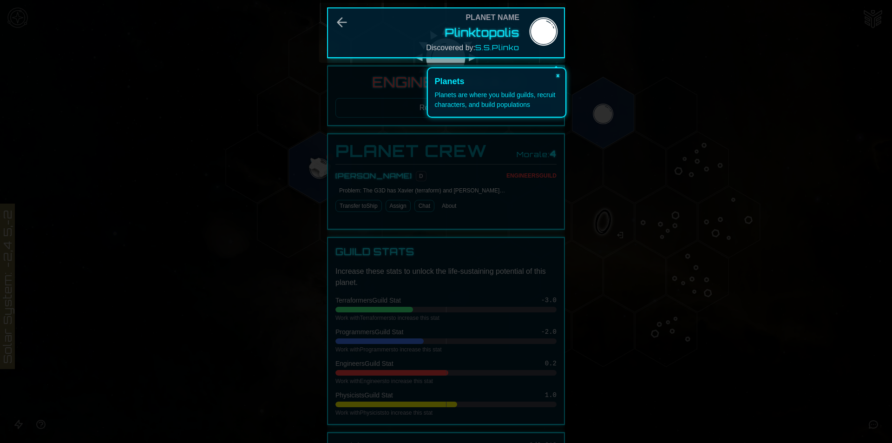
click at [556, 73] on button "×" at bounding box center [557, 74] width 15 height 13
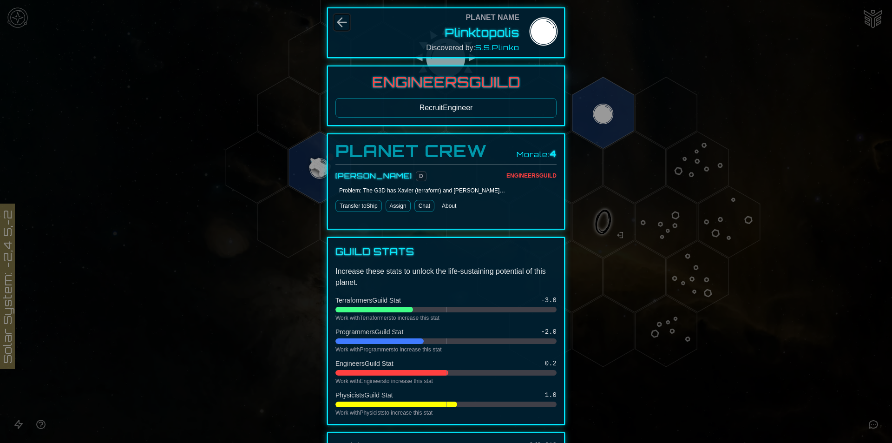
click at [338, 21] on icon "Back" at bounding box center [342, 22] width 9 height 9
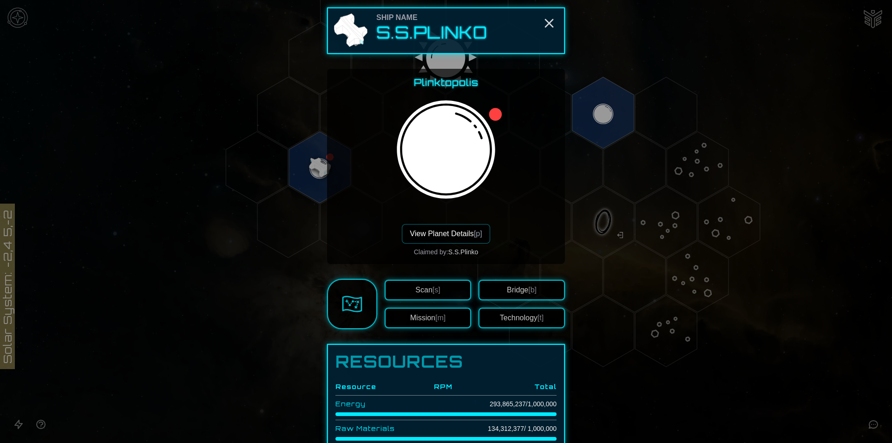
click at [505, 318] on button "Technology [t]" at bounding box center [521, 318] width 86 height 20
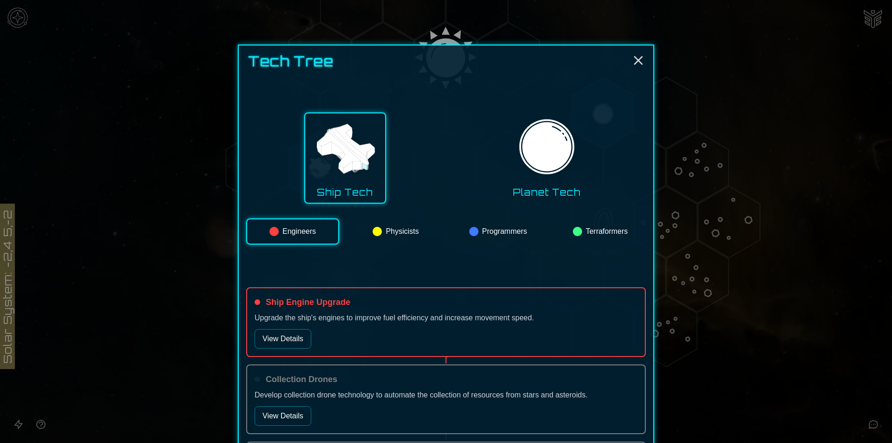
click at [532, 144] on img at bounding box center [546, 149] width 65 height 65
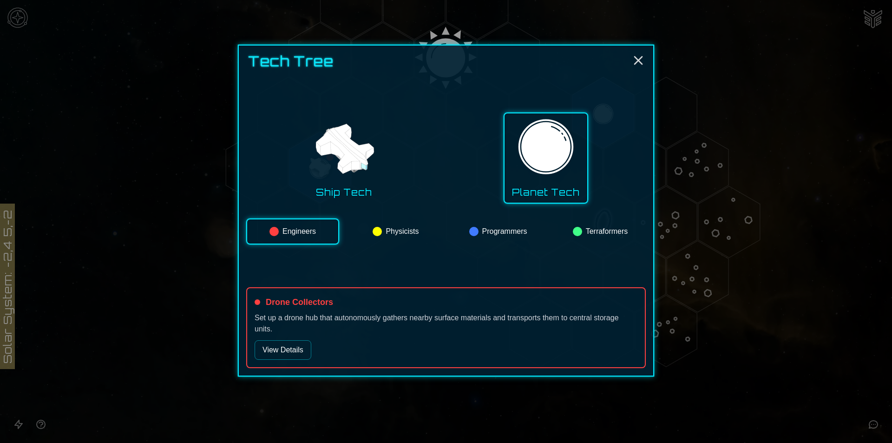
click at [398, 237] on button "Physicists" at bounding box center [395, 231] width 91 height 26
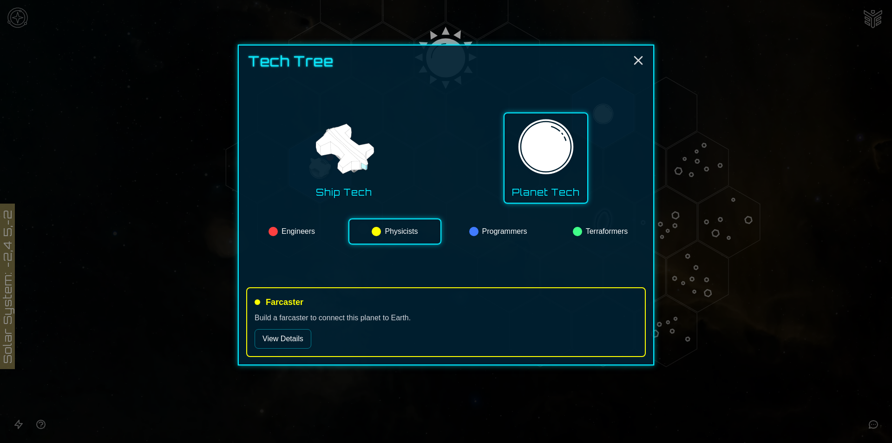
click at [292, 340] on button "View Details" at bounding box center [283, 339] width 57 height 20
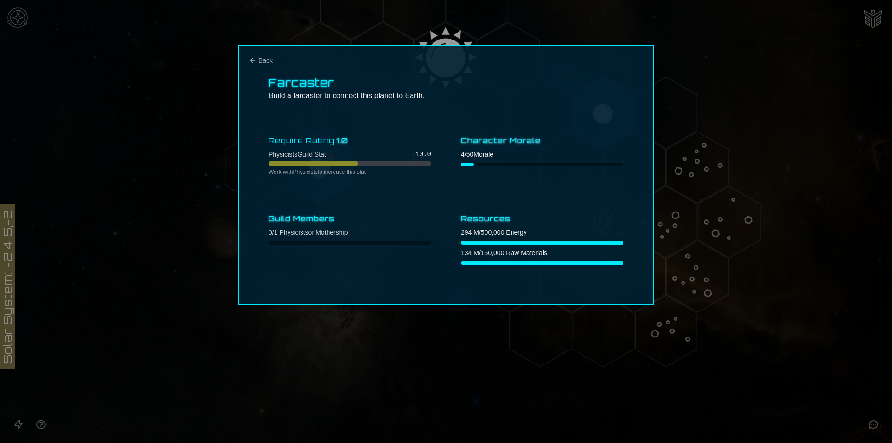
click at [715, 75] on div at bounding box center [446, 221] width 892 height 443
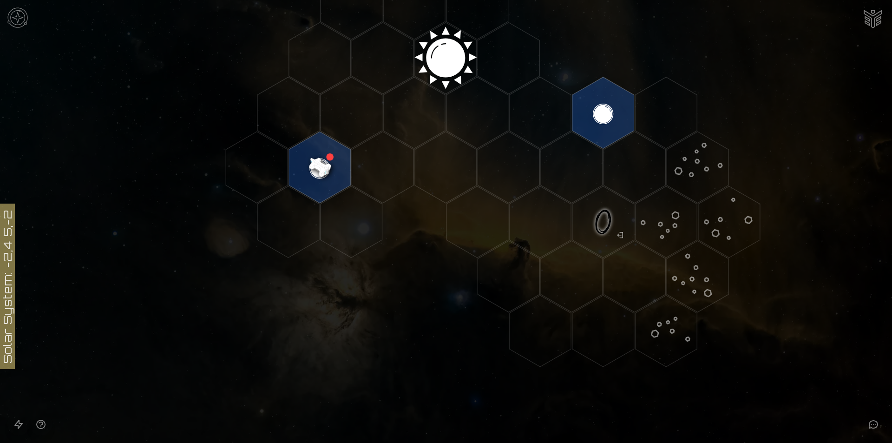
click at [309, 165] on image at bounding box center [319, 167] width 73 height 73
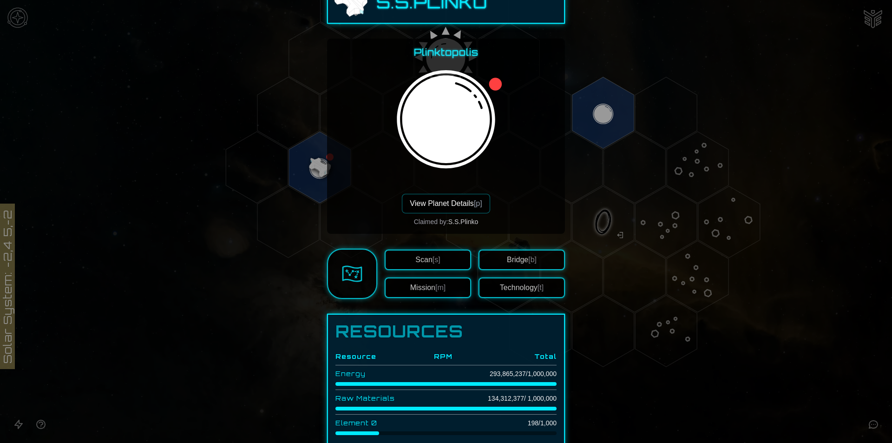
scroll to position [124, 0]
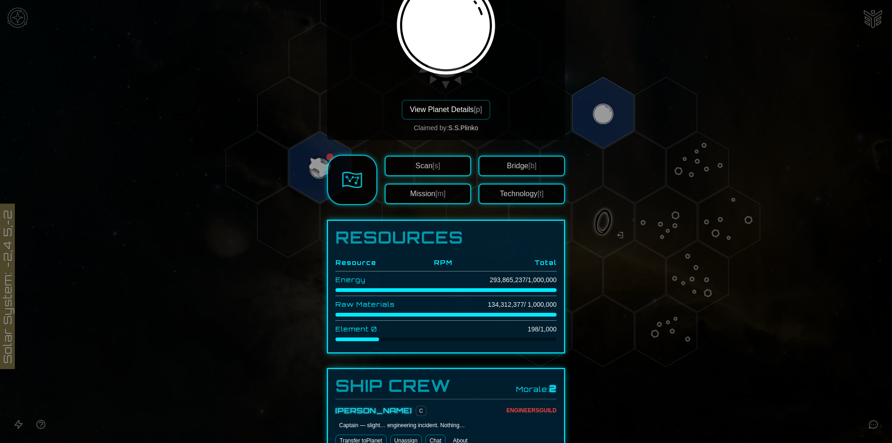
click at [511, 194] on button "Technology [t]" at bounding box center [521, 193] width 86 height 20
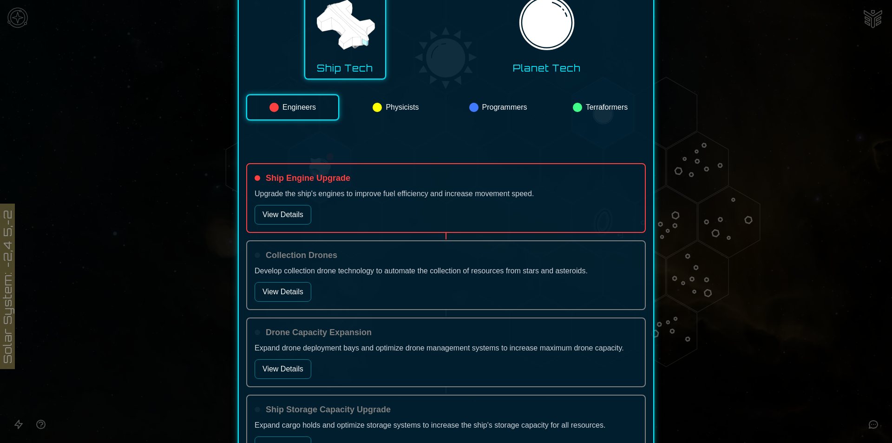
click at [287, 299] on button "View Details" at bounding box center [283, 292] width 57 height 20
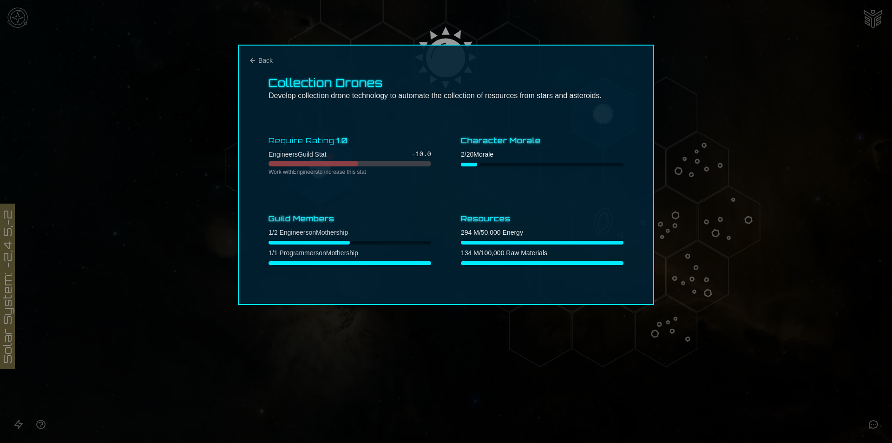
scroll to position [0, 0]
click at [260, 65] on div "Collection Drones Develop collection drone technology to automate the collectio…" at bounding box center [446, 175] width 416 height 260
click at [264, 56] on span "Back" at bounding box center [265, 60] width 14 height 9
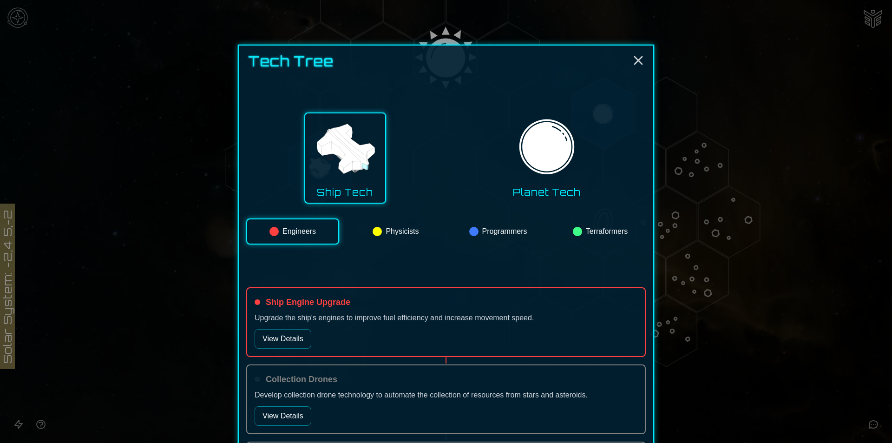
click at [532, 127] on img at bounding box center [546, 149] width 65 height 65
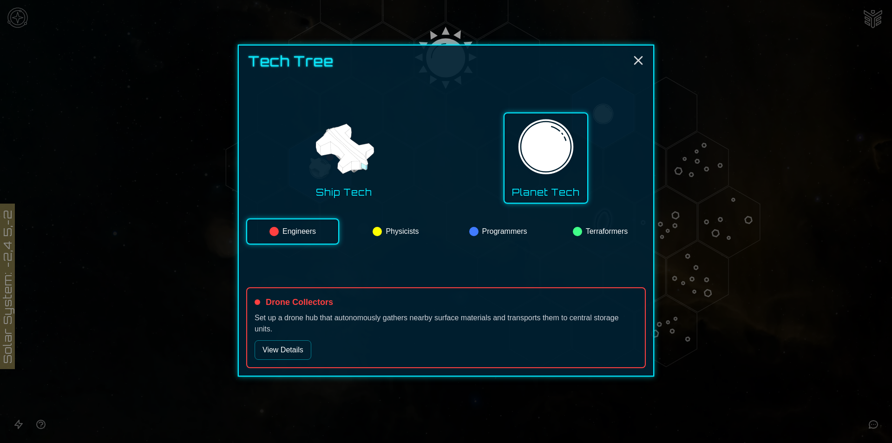
click at [359, 138] on img at bounding box center [344, 149] width 65 height 65
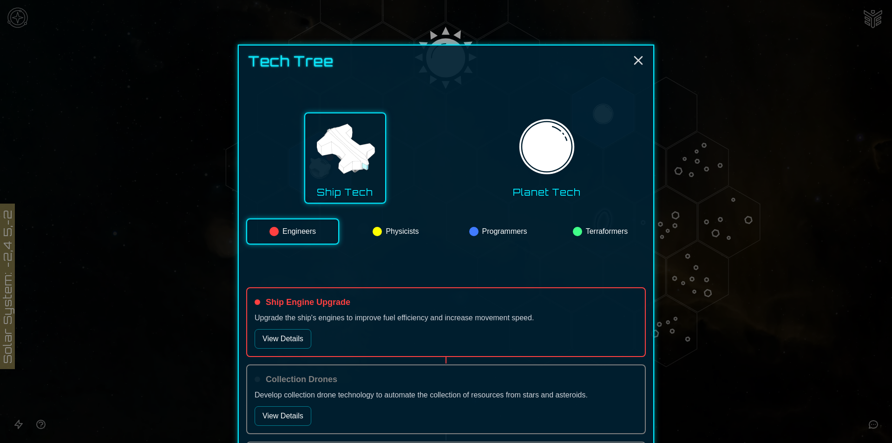
click at [537, 168] on img at bounding box center [546, 149] width 65 height 65
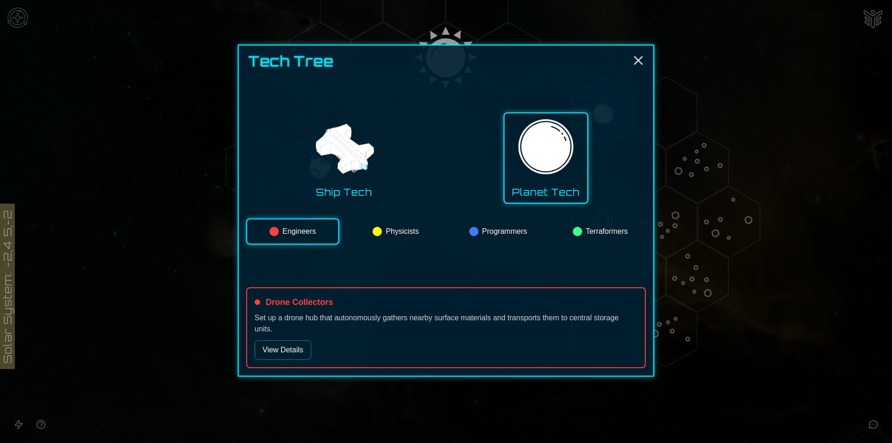
click at [379, 229] on div at bounding box center [377, 231] width 9 height 9
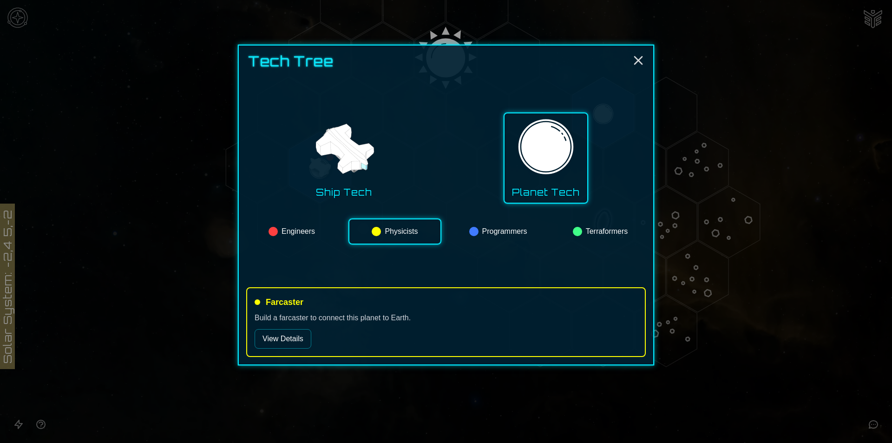
click at [469, 236] on button "Programmers" at bounding box center [497, 231] width 91 height 26
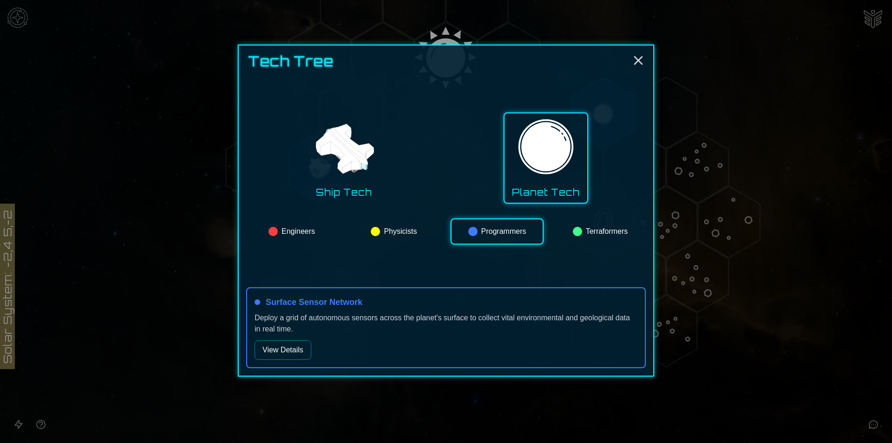
click at [602, 235] on button "Terraformers" at bounding box center [600, 231] width 91 height 26
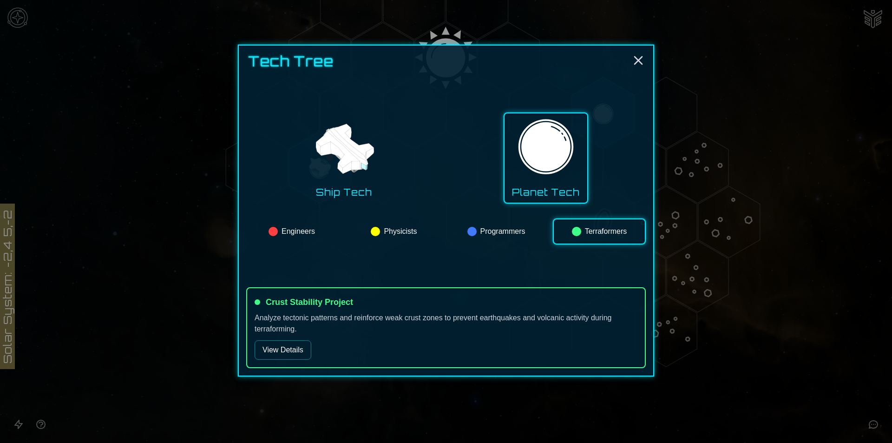
click at [273, 355] on button "View Details" at bounding box center [283, 350] width 57 height 20
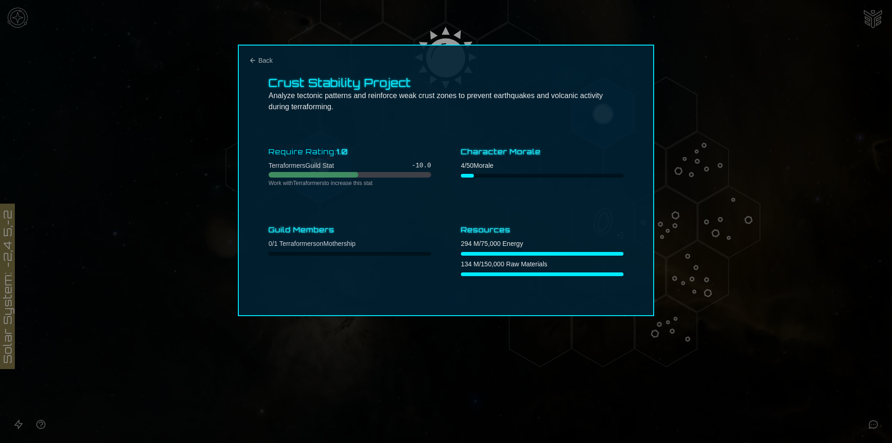
click at [277, 342] on div at bounding box center [446, 221] width 892 height 443
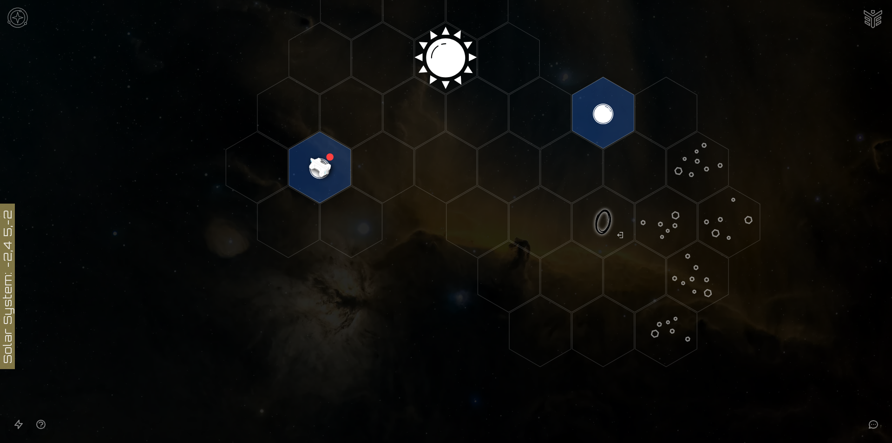
click at [29, 20] on img at bounding box center [18, 18] width 28 height 28
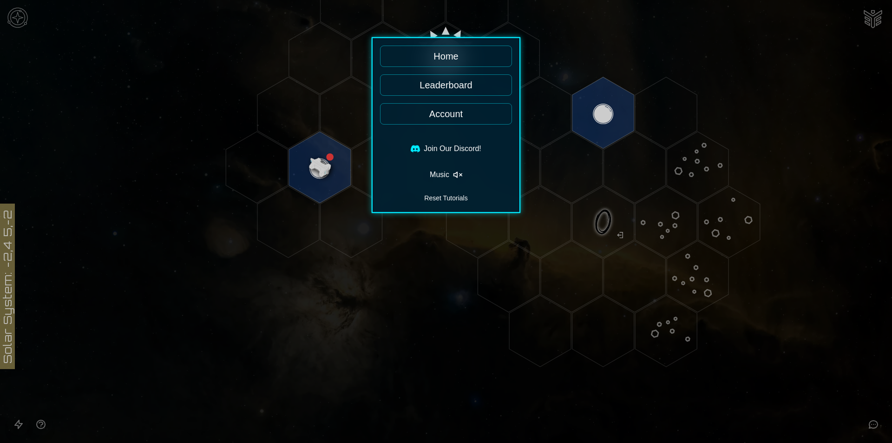
click at [495, 81] on link "Leaderboard" at bounding box center [446, 84] width 132 height 21
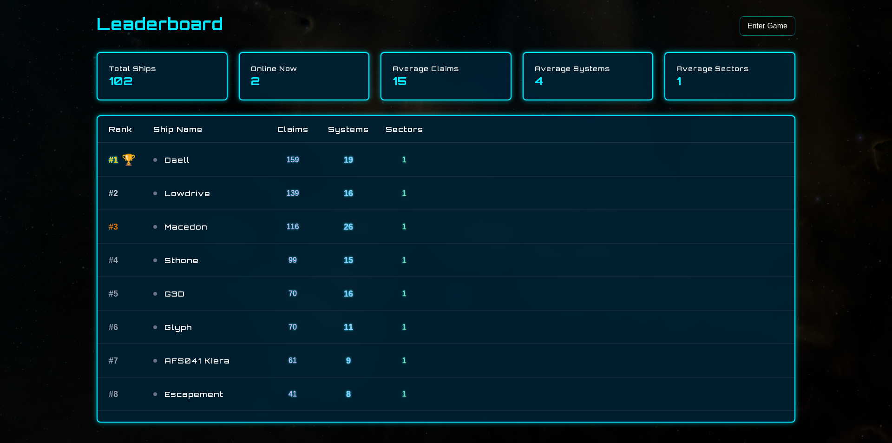
click at [758, 25] on link "Enter Game" at bounding box center [768, 26] width 56 height 20
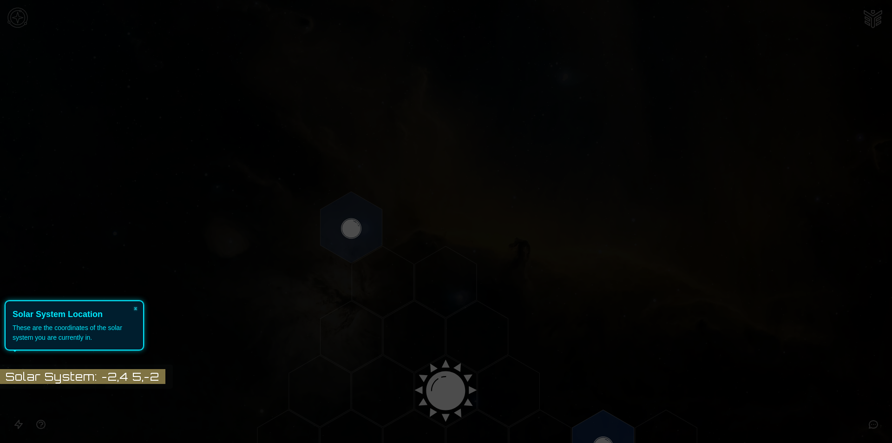
click at [265, 171] on icon at bounding box center [443, 221] width 897 height 443
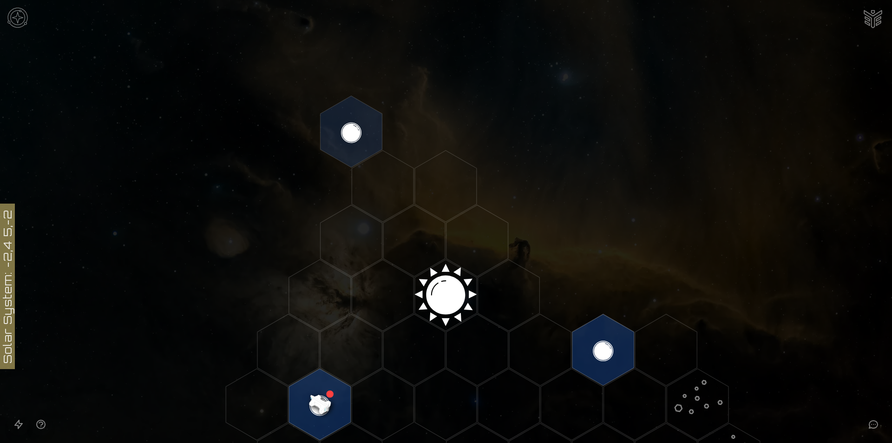
scroll to position [186, 0]
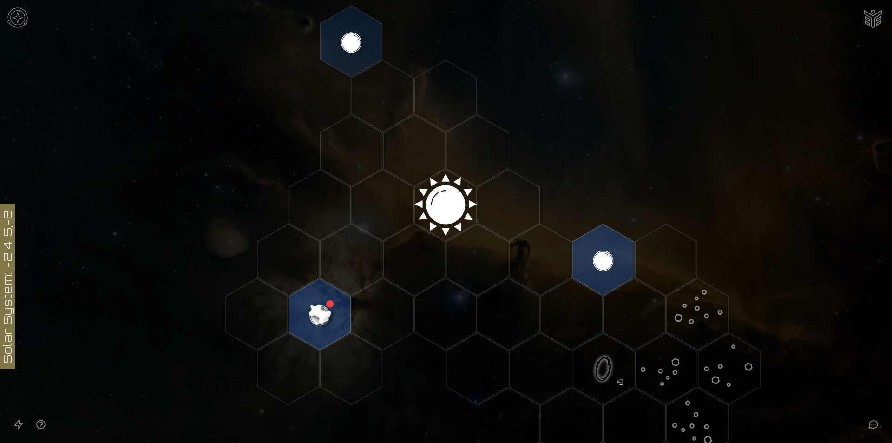
click at [325, 301] on image at bounding box center [319, 314] width 73 height 73
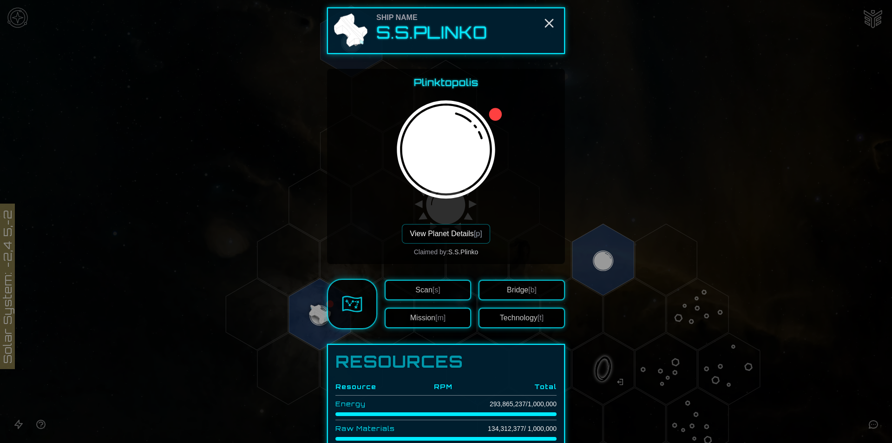
click at [432, 238] on button "View Planet Details [p]" at bounding box center [446, 234] width 88 height 20
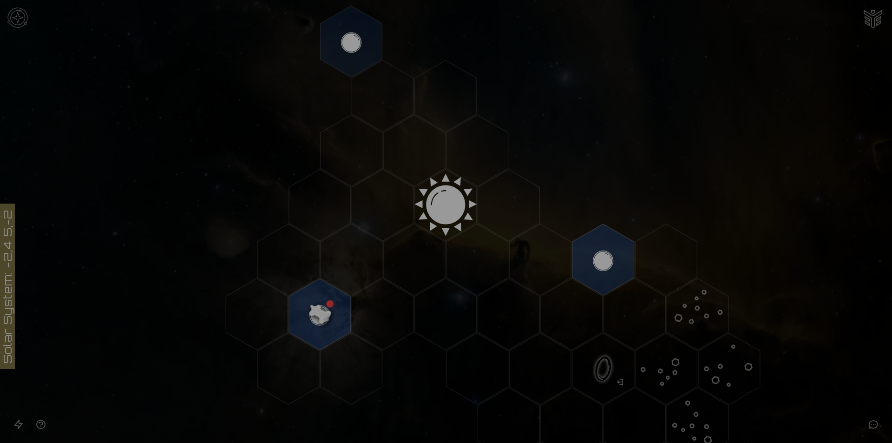
click at [443, 112] on button "Recruit Engineer" at bounding box center [445, 108] width 221 height 20
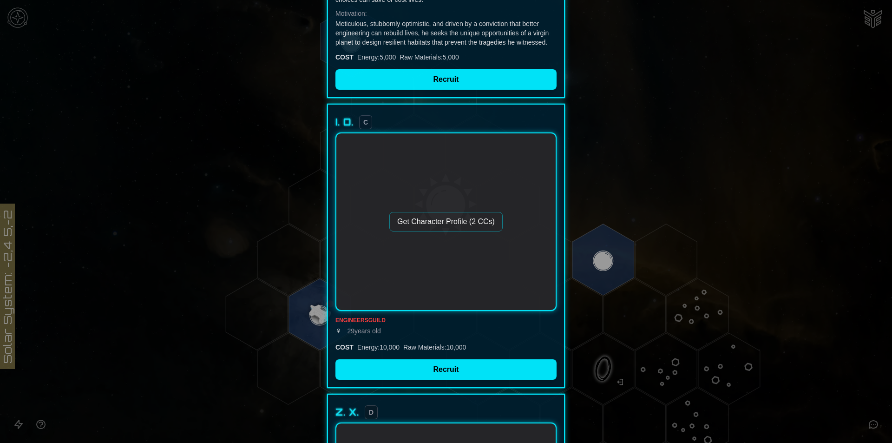
scroll to position [433, 0]
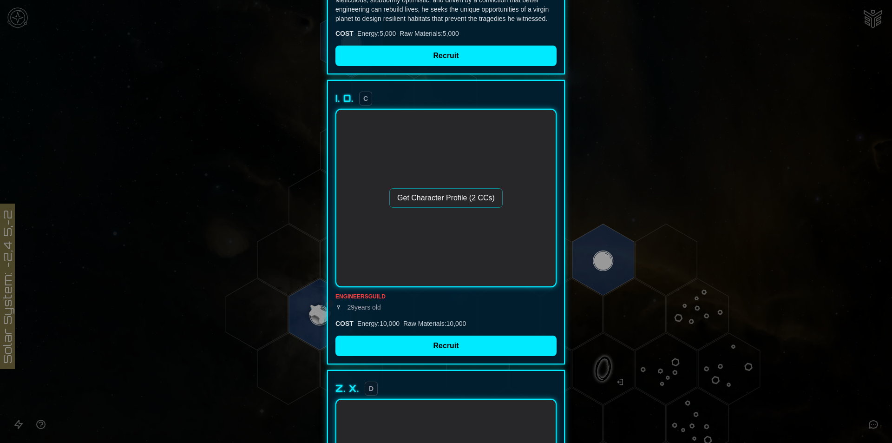
click at [484, 202] on button "Get Character Profile (2 CCs)" at bounding box center [445, 198] width 113 height 20
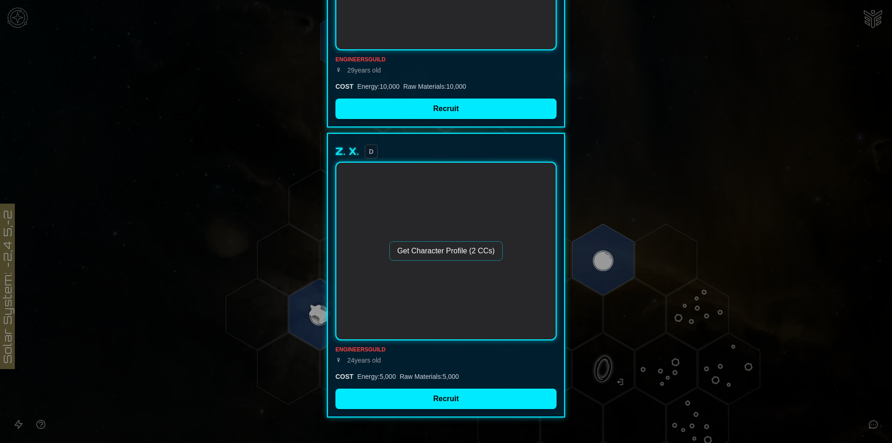
scroll to position [689, 0]
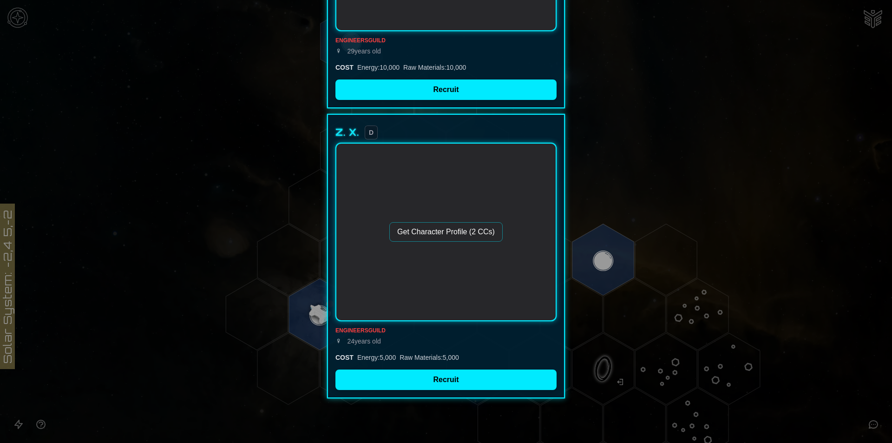
click at [447, 232] on button "Get Character Profile (2 CCs)" at bounding box center [445, 232] width 113 height 20
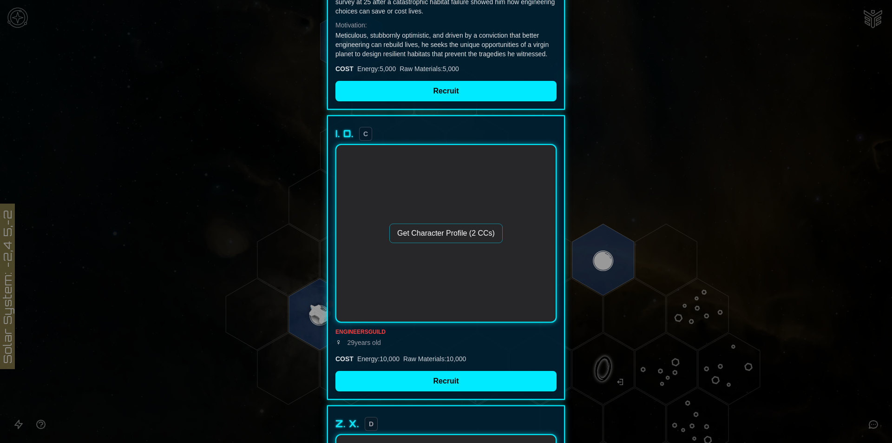
scroll to position [433, 0]
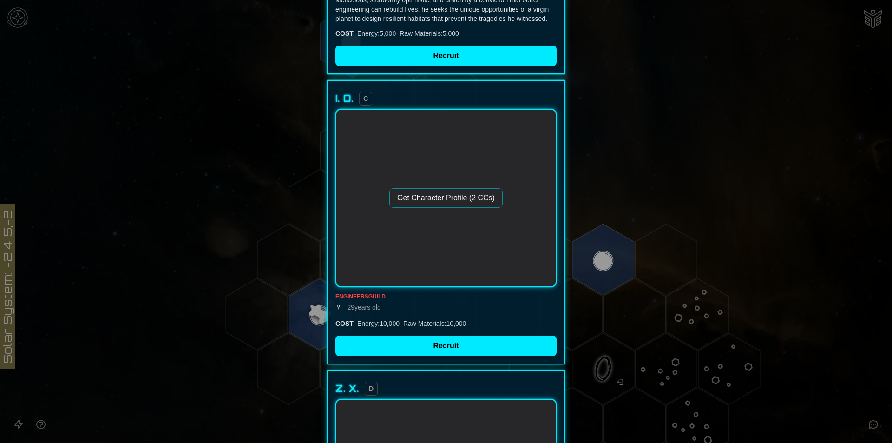
click at [483, 190] on button "Get Character Profile (2 CCs)" at bounding box center [445, 198] width 113 height 20
click at [482, 192] on button "Get Character Profile (2 CCs)" at bounding box center [445, 198] width 113 height 20
drag, startPoint x: 468, startPoint y: 195, endPoint x: 443, endPoint y: 196, distance: 25.1
click at [446, 196] on button "Get Character Profile (2 CCs)" at bounding box center [445, 198] width 113 height 20
click at [443, 196] on button "Get Character Profile (2 CCs)" at bounding box center [445, 198] width 113 height 20
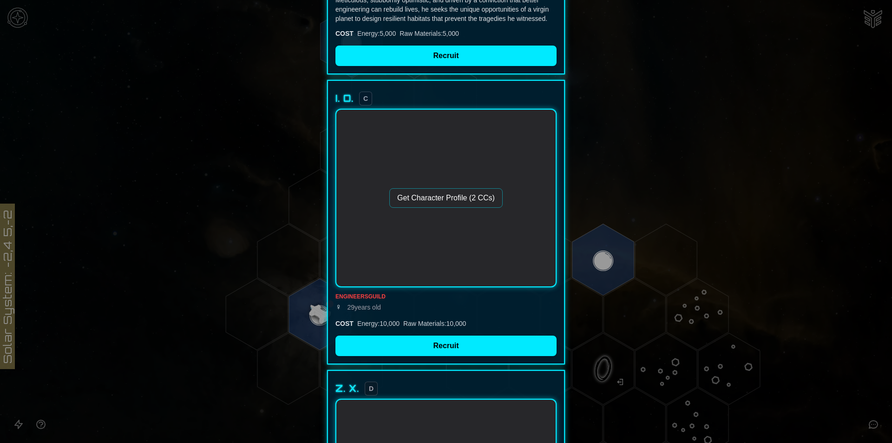
click at [413, 200] on button "Get Character Profile (2 CCs)" at bounding box center [445, 198] width 113 height 20
click at [618, 188] on div at bounding box center [446, 221] width 892 height 443
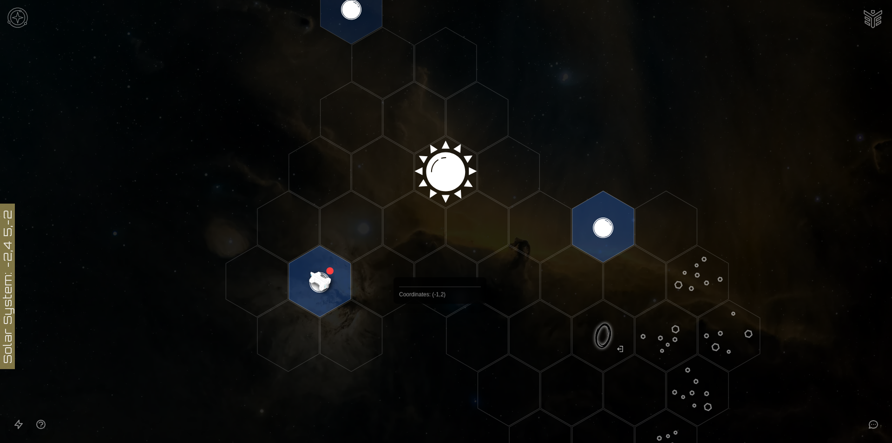
scroll to position [310, 0]
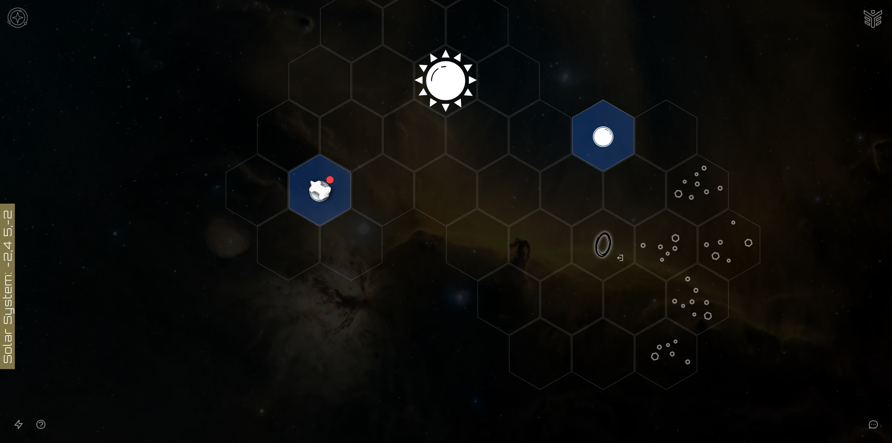
click at [304, 195] on image at bounding box center [319, 190] width 73 height 73
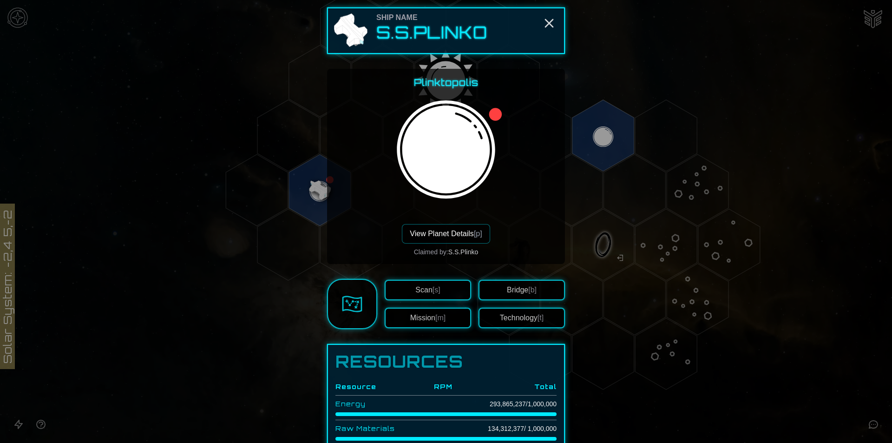
click at [470, 231] on button "View Planet Details [p]" at bounding box center [446, 234] width 88 height 20
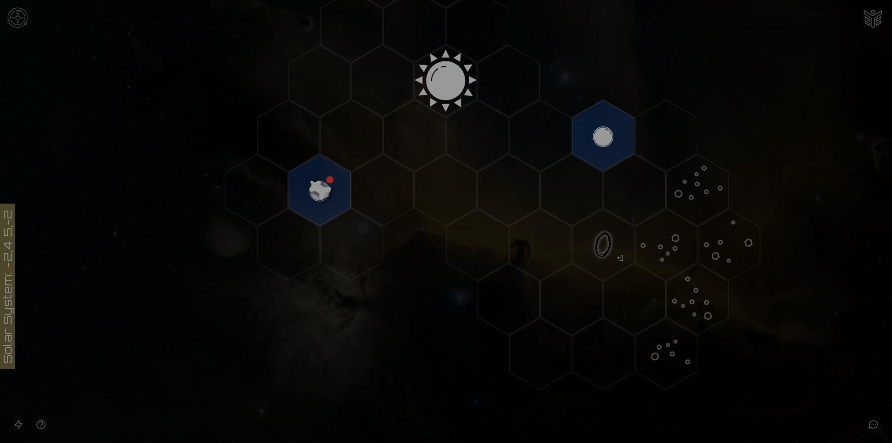
click at [430, 113] on button "Recruit Engineer" at bounding box center [445, 108] width 221 height 20
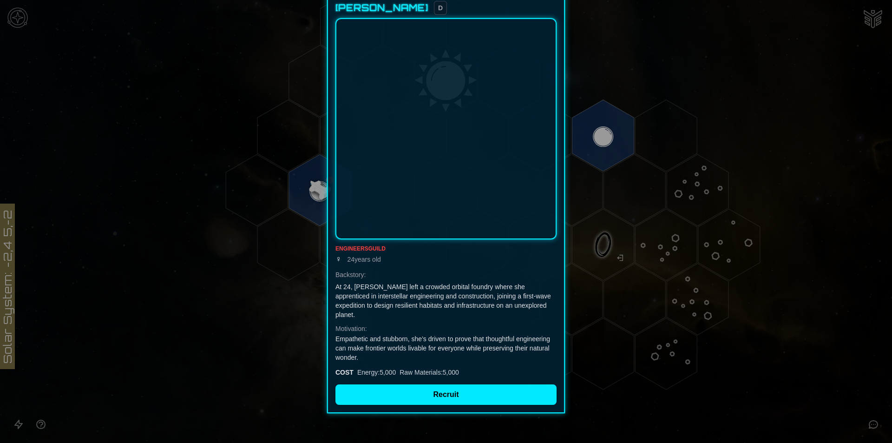
scroll to position [977, 0]
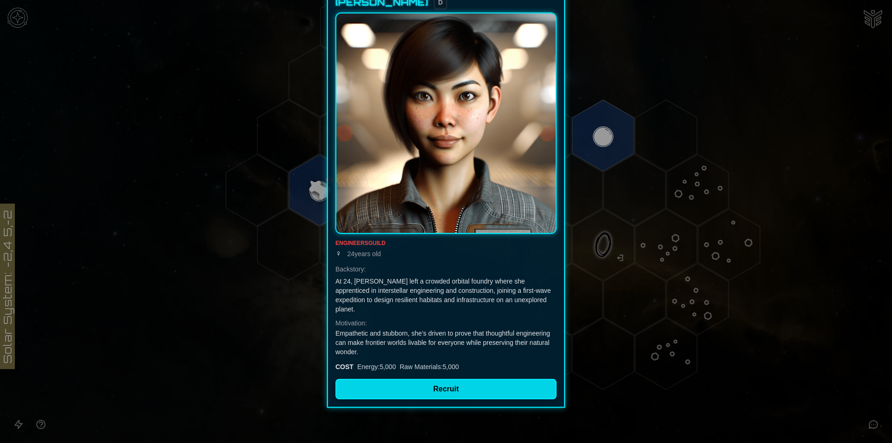
click at [504, 380] on button "Recruit" at bounding box center [445, 389] width 221 height 20
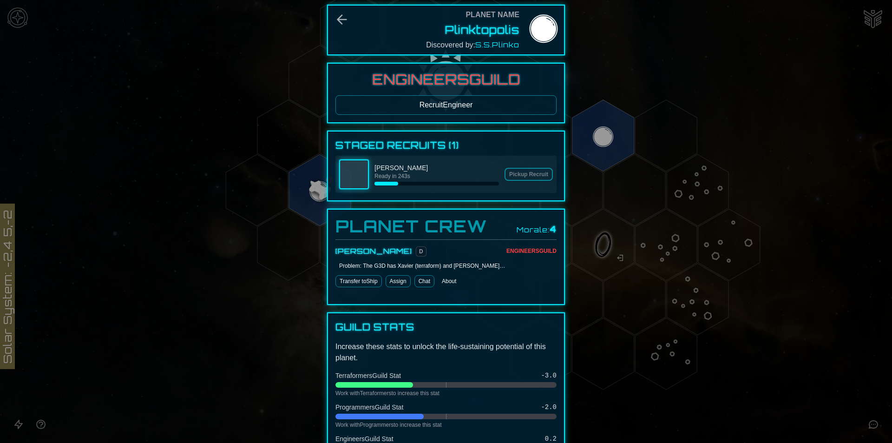
scroll to position [0, 0]
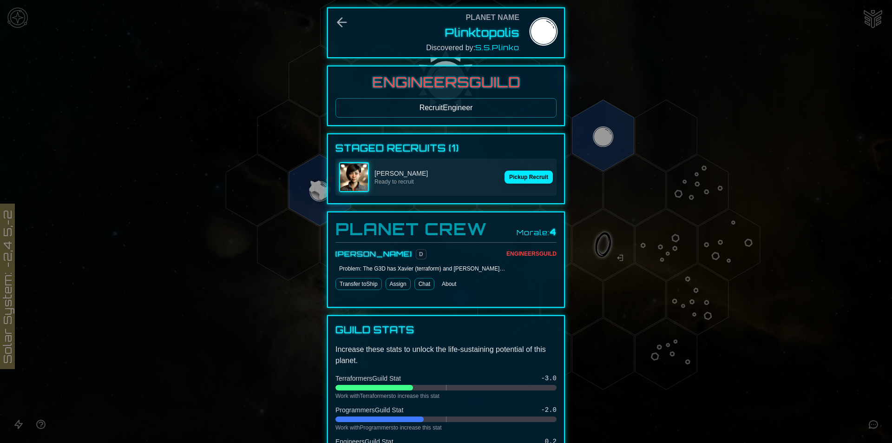
click at [349, 33] on div "Planet Name Plinktopolis Discovered by: S.S.Plinko" at bounding box center [446, 32] width 238 height 51
click at [518, 178] on button "Pickup Recruit" at bounding box center [529, 176] width 48 height 13
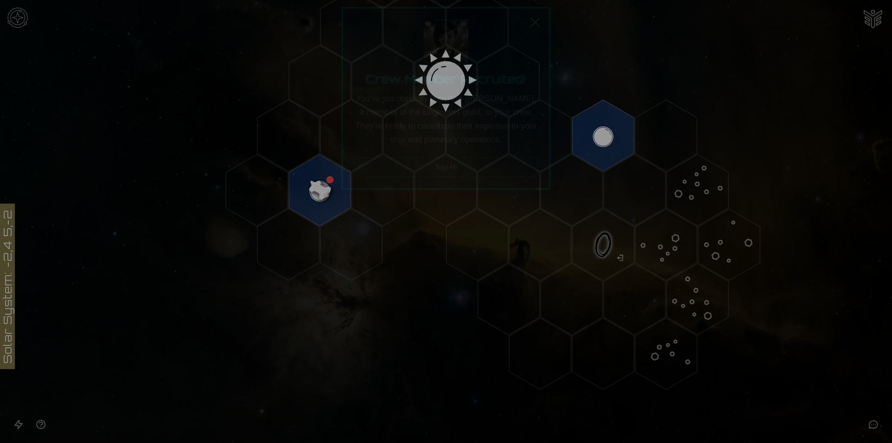
click at [421, 172] on button "Say Hi" at bounding box center [446, 167] width 184 height 20
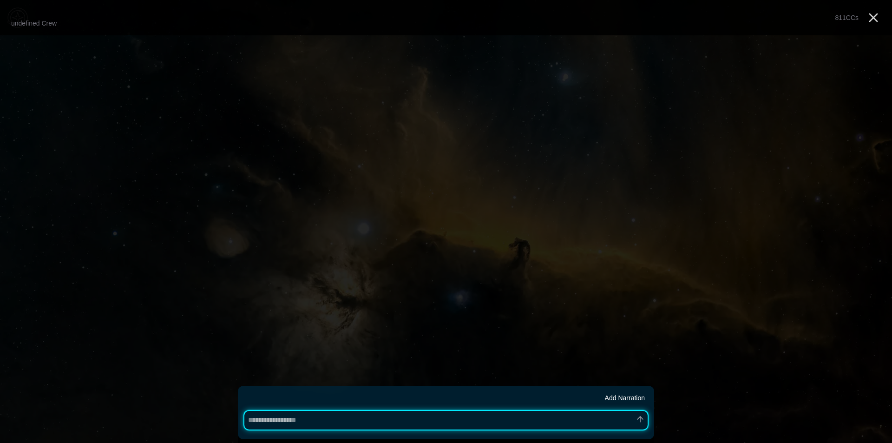
type textarea "*"
click at [872, 20] on line "Close" at bounding box center [873, 17] width 7 height 7
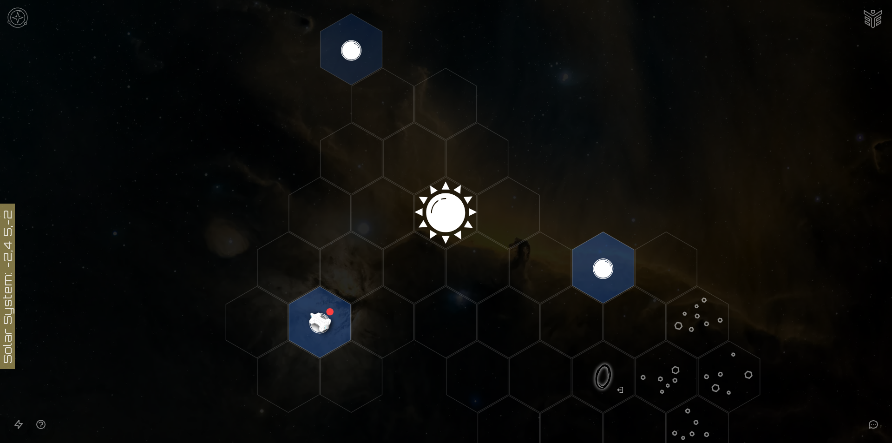
scroll to position [186, 0]
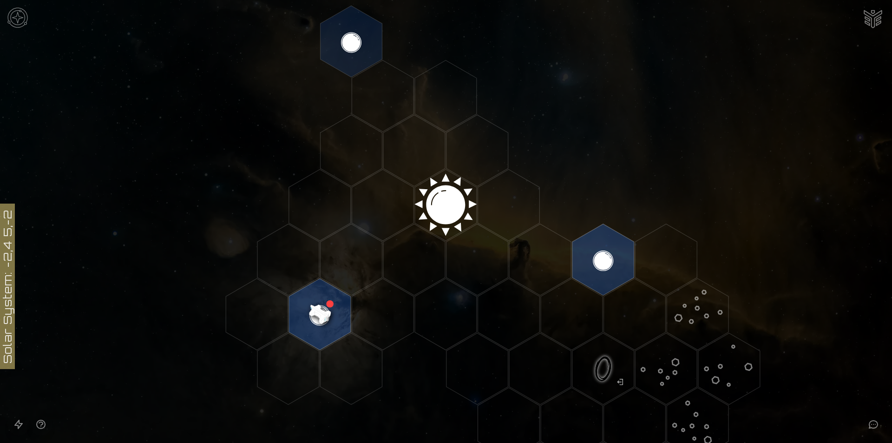
click at [321, 305] on image at bounding box center [319, 314] width 73 height 73
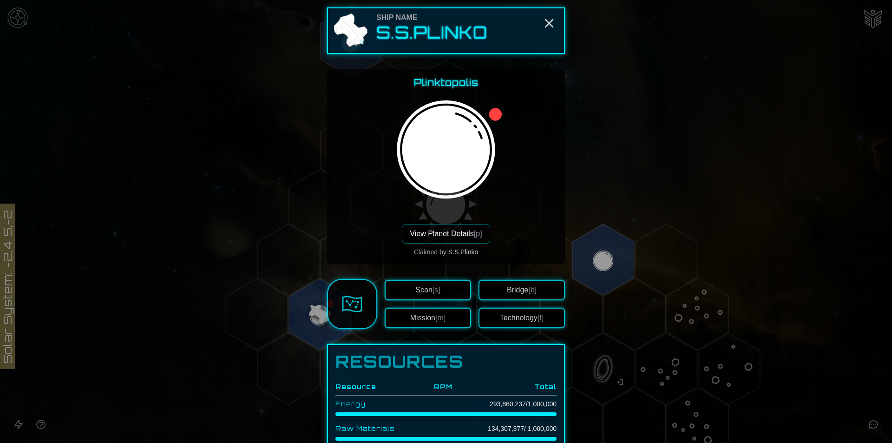
click at [319, 194] on div at bounding box center [446, 221] width 892 height 443
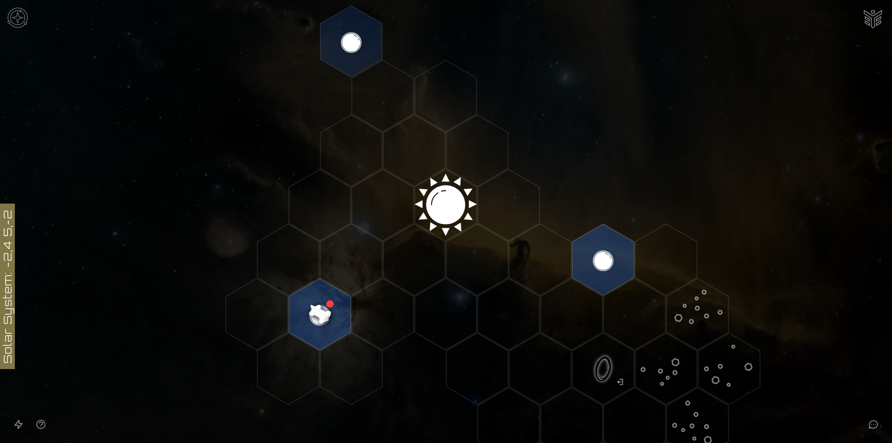
drag, startPoint x: 325, startPoint y: 232, endPoint x: 334, endPoint y: 356, distance: 124.3
click at [447, 205] on polygon "Hex at coordinates 0,0, clickable" at bounding box center [446, 205] width 62 height 72
click at [447, 205] on image at bounding box center [445, 201] width 73 height 73
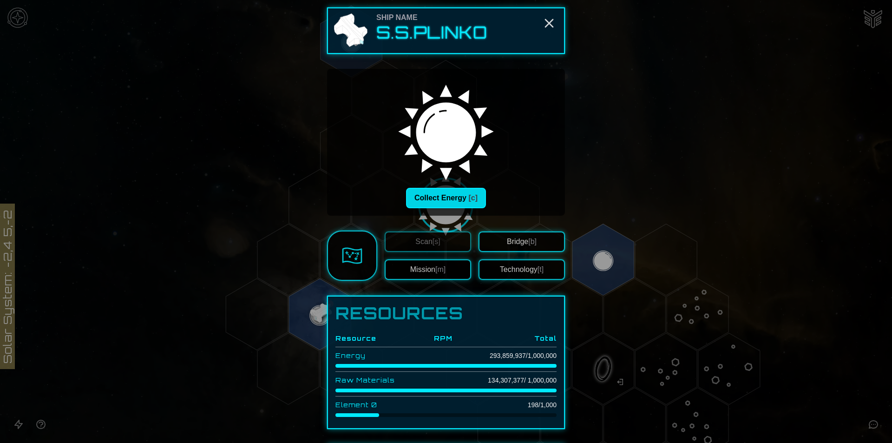
click at [455, 192] on button "Collect Energy [c]" at bounding box center [446, 198] width 80 height 20
